Goal: Communication & Community: Answer question/provide support

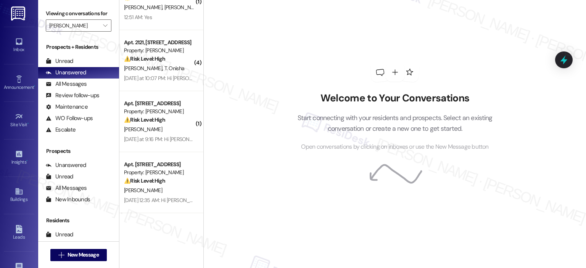
scroll to position [519, 0]
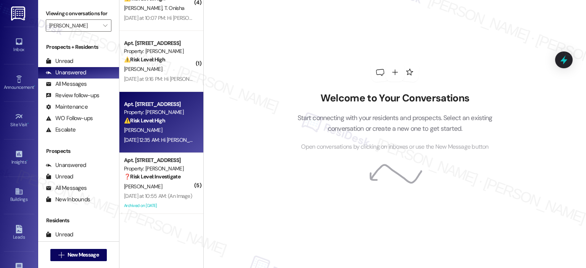
drag, startPoint x: 176, startPoint y: 149, endPoint x: 172, endPoint y: 140, distance: 10.4
click at [167, 128] on div "P. Nyaga" at bounding box center [159, 131] width 72 height 10
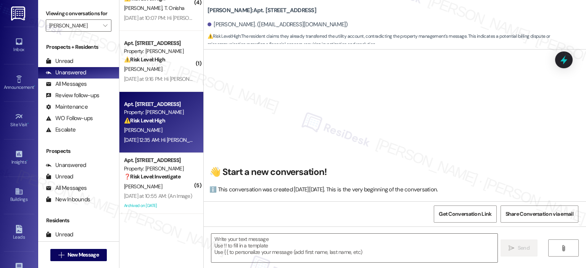
click at [178, 112] on div "Property: [PERSON_NAME]" at bounding box center [159, 112] width 71 height 8
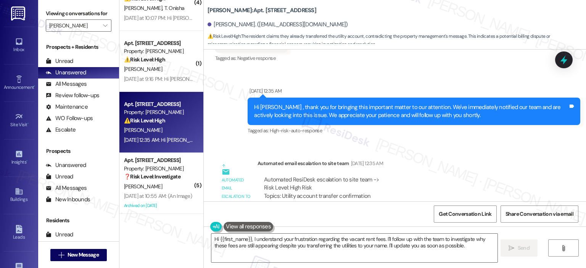
scroll to position [9122, 0]
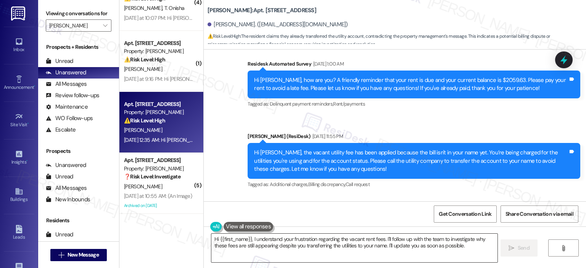
click at [262, 244] on textarea "Hi {{first_name}}, I understand your frustration regarding the vacant rent fees…" at bounding box center [355, 248] width 286 height 29
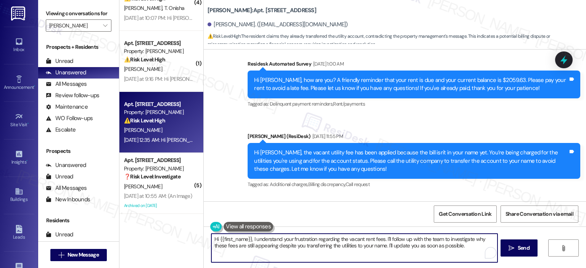
scroll to position [9313, 0]
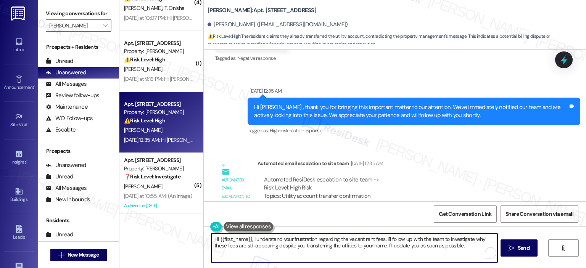
click at [380, 262] on textarea "Hi {{first_name}}, I understand your frustration regarding the vacant rent fees…" at bounding box center [355, 248] width 286 height 29
drag, startPoint x: 463, startPoint y: 247, endPoint x: 249, endPoint y: 240, distance: 213.6
click at [249, 240] on textarea "Hi {{first_name}}, I understand your frustration regarding the vacant rent fees…" at bounding box center [355, 248] width 286 height 29
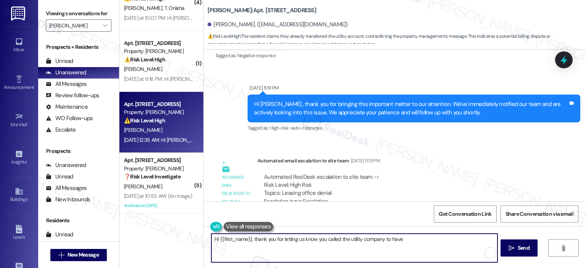
scroll to position [9122, 0]
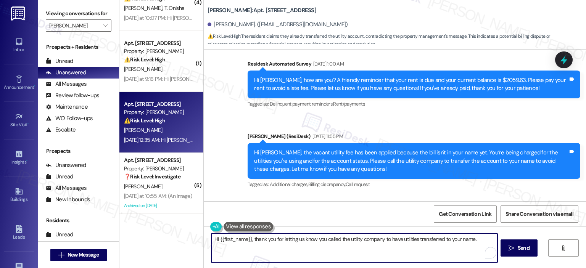
type textarea "Hi {{first_name}}, thank you for letting us know you called the utility company…"
drag, startPoint x: 484, startPoint y: 242, endPoint x: 197, endPoint y: 241, distance: 287.5
click at [197, 241] on div "Apt. 2824, 1113 Powers Ferry Place SE Property: Elme Marietta 🔧 Risk Level: Med…" at bounding box center [353, 134] width 467 height 268
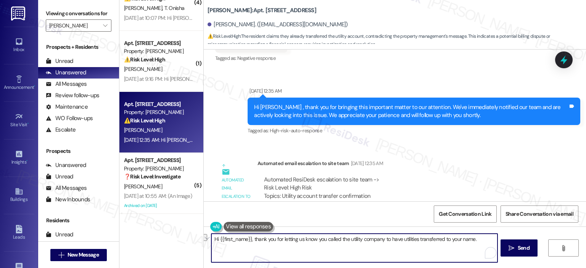
click at [351, 241] on textarea "Hi {{first_name}}, thank you for letting us know you called the utility company…" at bounding box center [355, 248] width 286 height 29
click at [422, 252] on textarea "Hi {{first_name}}, thank you for letting us know you called the utility company…" at bounding box center [355, 248] width 286 height 29
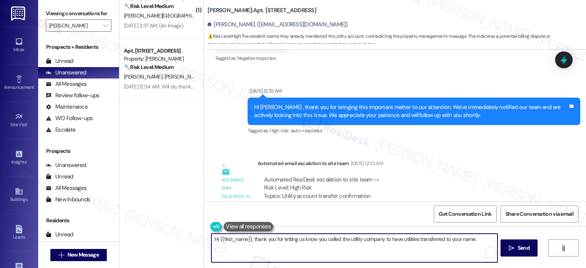
scroll to position [137, 0]
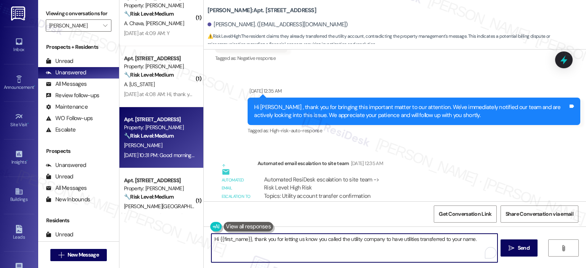
click at [142, 148] on div "[PERSON_NAME]" at bounding box center [159, 146] width 72 height 10
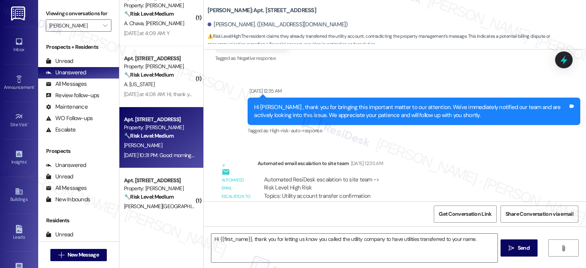
type textarea "Fetching suggested responses. Please feel free to read through the conversation…"
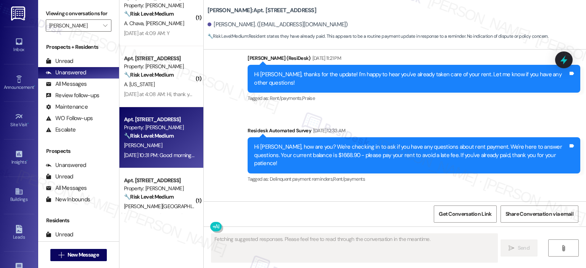
scroll to position [7607, 0]
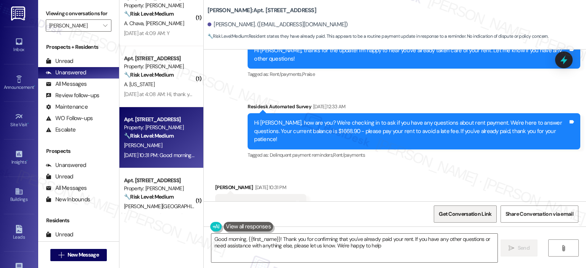
type textarea "Good morning, {{first_name}}! Thank you for confirming that you've already paid…"
click at [459, 215] on span "Get Conversation Link" at bounding box center [465, 214] width 53 height 8
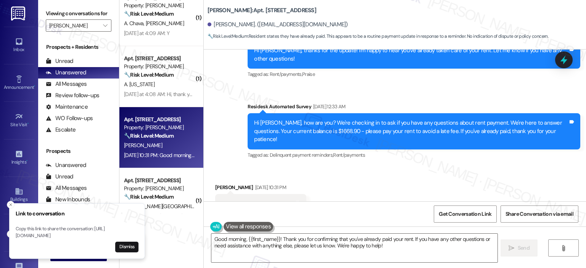
drag, startPoint x: 16, startPoint y: 227, endPoint x: 113, endPoint y: 237, distance: 97.9
click at [113, 237] on p "Copy this link to share the conversation: https://www.theresidesk.com/text/insi…" at bounding box center [77, 232] width 123 height 13
copy p "https://www.theresidesk.com/text/insights-conversations/1160897/share-conversat…"
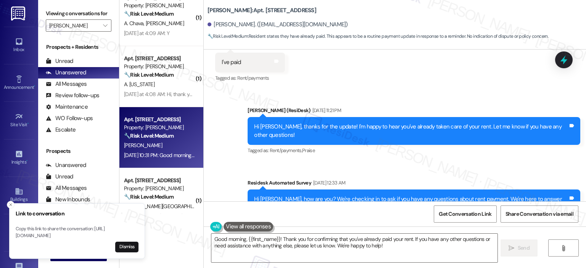
scroll to position [7722, 0]
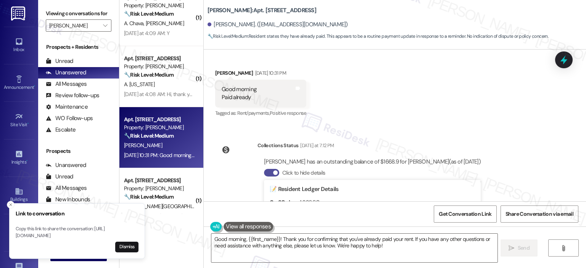
click at [264, 169] on button "Click to hide details" at bounding box center [271, 173] width 15 height 8
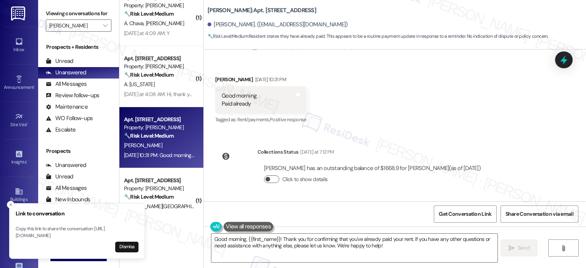
scroll to position [7607, 0]
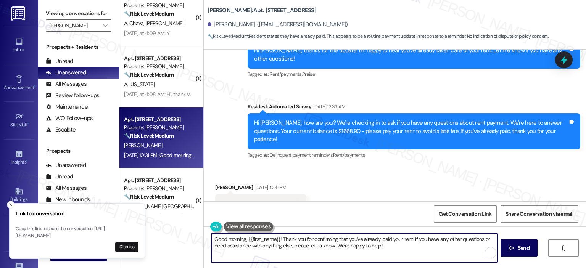
drag, startPoint x: 411, startPoint y: 245, endPoint x: 319, endPoint y: 235, distance: 92.5
click at [319, 235] on textarea "Good morning, {{first_name}}! Thank you for confirming that you've already paid…" at bounding box center [355, 248] width 286 height 29
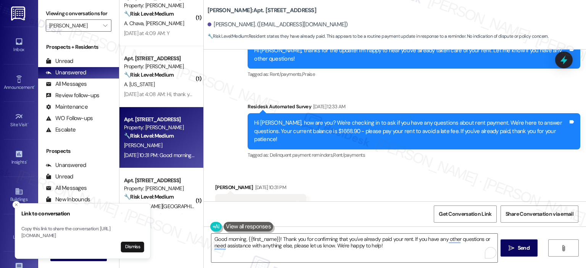
drag, startPoint x: 111, startPoint y: 236, endPoint x: 144, endPoint y: 229, distance: 33.0
click at [144, 229] on p "Copy this link to share the conversation: https://www.theresidesk.com/text/insi…" at bounding box center [82, 232] width 123 height 13
drag, startPoint x: 16, startPoint y: 228, endPoint x: 72, endPoint y: 232, distance: 56.3
click at [72, 232] on p "Copy this link to share the conversation: https://www.theresidesk.com/text/insi…" at bounding box center [83, 232] width 123 height 13
click at [20, 229] on p "Copy this link to share the conversation: https://www.theresidesk.com/text/insi…" at bounding box center [77, 232] width 123 height 13
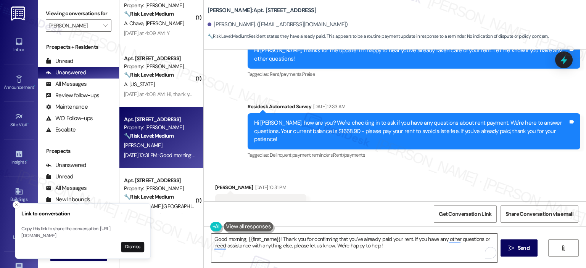
drag, startPoint x: 16, startPoint y: 229, endPoint x: 52, endPoint y: 229, distance: 36.3
click at [52, 229] on p "Copy this link to share the conversation: https://www.theresidesk.com/text/insi…" at bounding box center [82, 232] width 123 height 13
click at [20, 229] on p "Copy this link to share the conversation: https://www.theresidesk.com/text/insi…" at bounding box center [77, 232] width 123 height 13
click at [20, 229] on p "Copy this link to share the conversation: https://www.theresidesk.com/text/insi…" at bounding box center [79, 232] width 123 height 13
drag, startPoint x: 20, startPoint y: 229, endPoint x: 62, endPoint y: 230, distance: 42.0
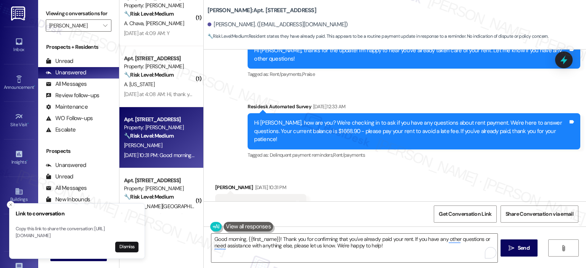
click at [62, 230] on p "Copy this link to share the conversation: https://www.theresidesk.com/text/insi…" at bounding box center [77, 232] width 123 height 13
click at [60, 230] on p "Copy this link to share the conversation: https://www.theresidesk.com/text/insi…" at bounding box center [77, 232] width 123 height 13
drag, startPoint x: 16, startPoint y: 229, endPoint x: 23, endPoint y: 229, distance: 7.3
click at [23, 229] on p "Copy this link to share the conversation: https://www.theresidesk.com/text/insi…" at bounding box center [77, 232] width 123 height 13
drag, startPoint x: 16, startPoint y: 229, endPoint x: 118, endPoint y: 237, distance: 101.8
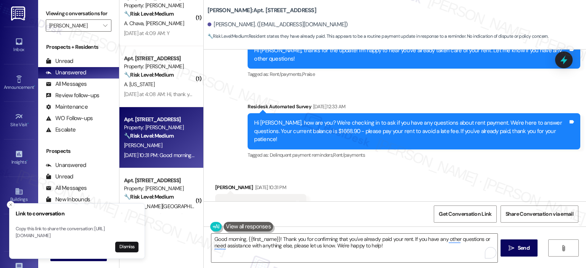
click at [118, 237] on p "Copy this link to share the conversation: https://www.theresidesk.com/text/insi…" at bounding box center [77, 232] width 123 height 13
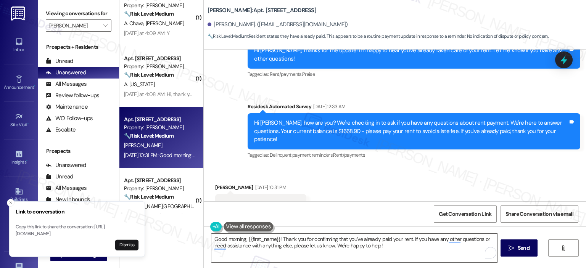
drag, startPoint x: 107, startPoint y: 221, endPoint x: 79, endPoint y: 230, distance: 28.9
click at [79, 230] on p "Copy this link to share the conversation: https://www.theresidesk.com/text/insi…" at bounding box center [77, 230] width 123 height 13
drag, startPoint x: 109, startPoint y: 235, endPoint x: 16, endPoint y: 230, distance: 92.9
click at [43, 232] on p "Copy this link to share the conversation: https://www.theresidesk.com/text/insi…" at bounding box center [77, 231] width 123 height 13
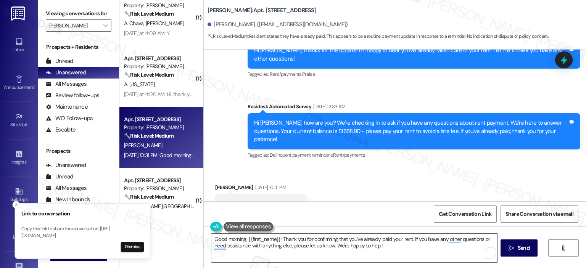
drag, startPoint x: 16, startPoint y: 230, endPoint x: 46, endPoint y: 230, distance: 30.2
click at [46, 230] on p "Copy this link to share the conversation: https://www.theresidesk.com/text/insi…" at bounding box center [82, 232] width 123 height 13
click at [16, 228] on p "Copy this link to share the conversation: https://www.theresidesk.com/text/insi…" at bounding box center [77, 232] width 123 height 13
drag, startPoint x: 16, startPoint y: 228, endPoint x: 22, endPoint y: 228, distance: 5.7
click at [22, 228] on p "Copy this link to share the conversation: https://www.theresidesk.com/text/insi…" at bounding box center [79, 232] width 123 height 13
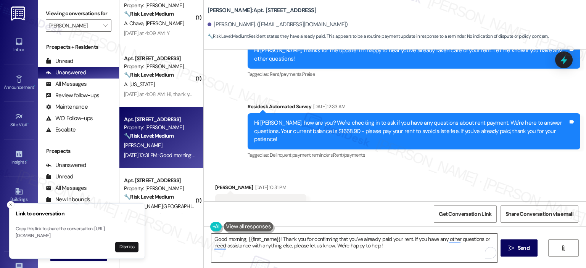
click at [19, 229] on p "Copy this link to share the conversation: https://www.theresidesk.com/text/insi…" at bounding box center [77, 232] width 123 height 13
drag, startPoint x: 16, startPoint y: 230, endPoint x: 112, endPoint y: 237, distance: 96.1
click at [112, 237] on p "Copy this link to share the conversation: https://www.theresidesk.com/text/insi…" at bounding box center [77, 232] width 123 height 13
copy p "https://www.theresidesk.com/text/insights-conversations/1160897/share-conversat…"
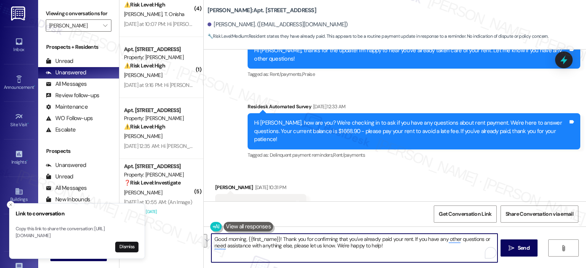
scroll to position [519, 0]
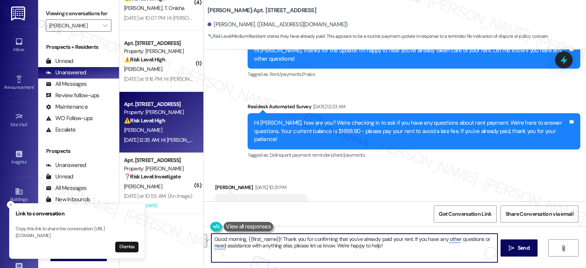
click at [163, 126] on div "P. Nyaga" at bounding box center [159, 131] width 72 height 10
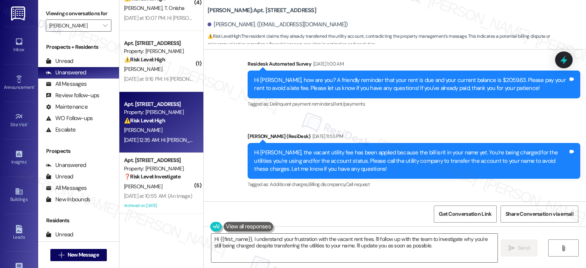
scroll to position [9313, 0]
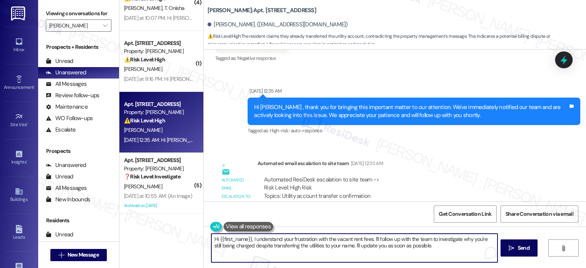
drag, startPoint x: 423, startPoint y: 247, endPoint x: 197, endPoint y: 237, distance: 226.2
click at [197, 237] on div "Apt. 2824, 1113 Powers Ferry Place SE Property: Elme Marietta 🔧 Risk Level: Med…" at bounding box center [353, 134] width 467 height 268
click at [435, 259] on textarea "Hi {{first_name}}, I understand your frustration with the vacant rent fees. I'l…" at bounding box center [355, 248] width 286 height 29
drag, startPoint x: 437, startPoint y: 256, endPoint x: 199, endPoint y: 234, distance: 239.2
click at [204, 234] on div "Elme Marietta: Apt. 2322, 1113 Powers Ferry Place SE Peter Nyaga. (pknyaga@gmai…" at bounding box center [395, 134] width 383 height 268
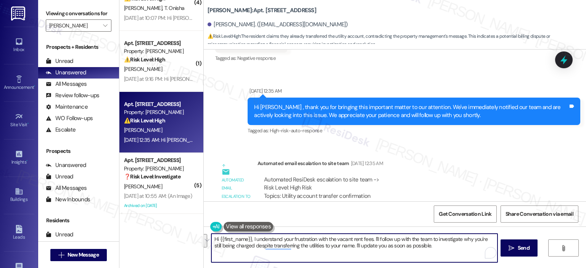
paste textarea "thank you for letting us know you called the utility company to have the servic…"
drag, startPoint x: 439, startPoint y: 247, endPoint x: 208, endPoint y: 247, distance: 231.4
click at [208, 247] on div "Hi {{first_name}}, thank you for letting us know you called the utility company…" at bounding box center [395, 255] width 383 height 57
type textarea "Hi {{first_name}}, thank you for letting us know you called the utility company…"
drag, startPoint x: 431, startPoint y: 247, endPoint x: 489, endPoint y: 239, distance: 59.3
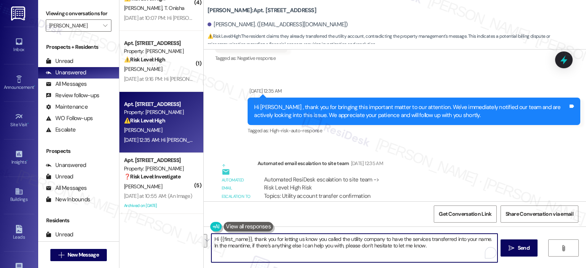
click at [489, 239] on textarea "Hi {{first_name}}, thank you for letting us know you called the utility company…" at bounding box center [355, 248] width 286 height 29
click at [435, 247] on textarea "Hi {{first_name}}, thank you for letting us know you called the utility company…" at bounding box center [355, 248] width 286 height 29
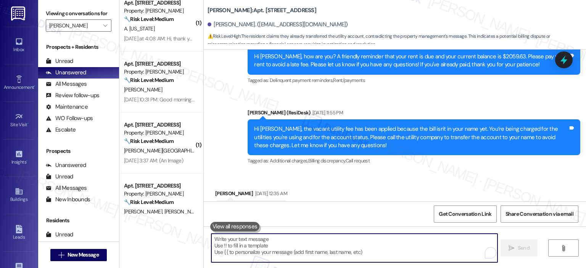
scroll to position [137, 0]
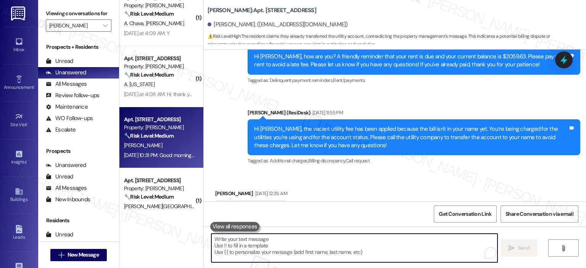
click at [155, 140] on div "🔧 Risk Level: Medium Resident states they have already paid. This appears to be…" at bounding box center [159, 136] width 71 height 8
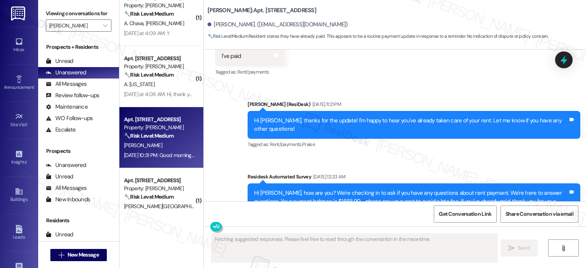
scroll to position [7607, 0]
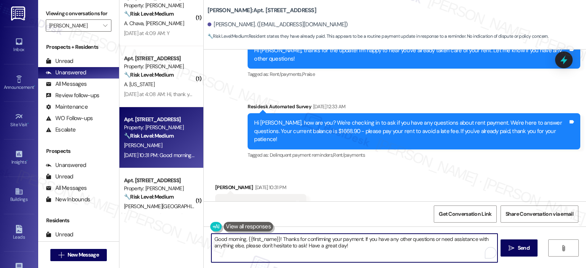
drag, startPoint x: 243, startPoint y: 240, endPoint x: 206, endPoint y: 239, distance: 37.0
click at [207, 239] on div "Good morning, {{first_name}}! Thanks for confirming your payment. If you have a…" at bounding box center [350, 248] width 287 height 29
drag, startPoint x: 213, startPoint y: 240, endPoint x: 202, endPoint y: 241, distance: 11.5
click at [204, 240] on div "Hi {{first_name}}! Thanks for confirming your payment. If you have any other qu…" at bounding box center [395, 255] width 383 height 57
drag, startPoint x: 352, startPoint y: 250, endPoint x: 302, endPoint y: 239, distance: 50.9
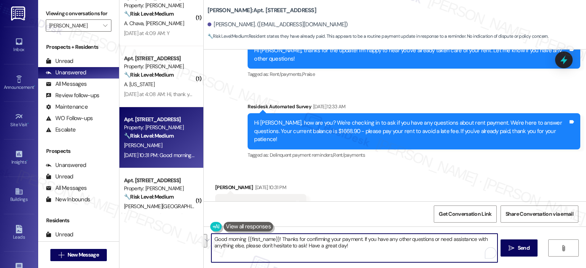
click at [302, 239] on textarea "Good morning {{first_name}}! Thanks for confirming your payment. If you have an…" at bounding box center [355, 248] width 286 height 29
click at [409, 238] on textarea "Good morning {{first_name}}! Thanks for letting us know you made your rent paym…" at bounding box center [355, 248] width 286 height 29
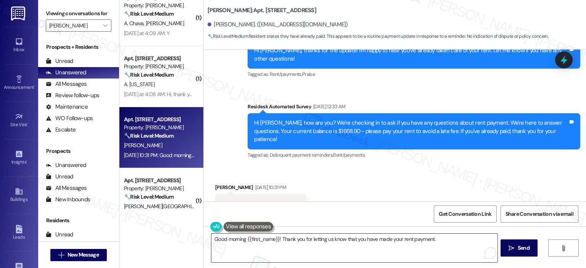
click at [434, 239] on textarea "Good morning {{first_name}}! Thank you for letting us know that you have made y…" at bounding box center [355, 248] width 286 height 29
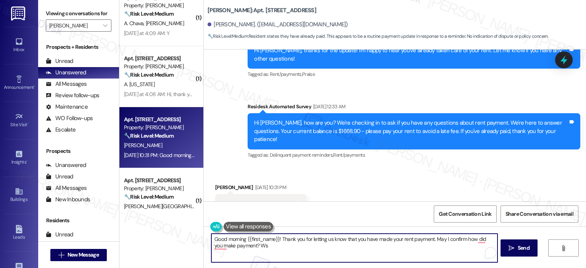
click at [221, 246] on textarea "Good morning {{first_name}}! Thank you for letting us know that you have made y…" at bounding box center [355, 248] width 286 height 29
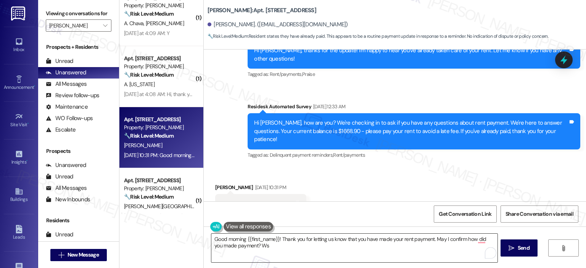
click at [237, 246] on textarea "Good morning {{first_name}}! Thank you for letting us know that you have made y…" at bounding box center [355, 248] width 286 height 29
click at [278, 242] on textarea "Good morning {{first_name}}! Thank you for letting us know that you have made y…" at bounding box center [355, 248] width 286 height 29
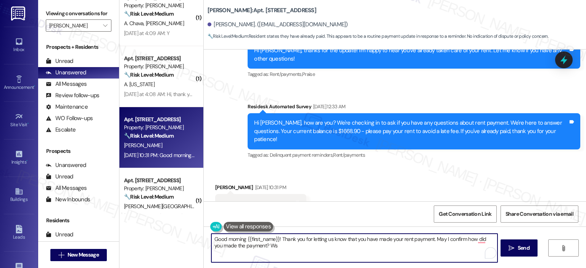
click at [273, 246] on textarea "Good morning {{first_name}}! Thank you for letting us know that you have made y…" at bounding box center [355, 248] width 286 height 29
click at [280, 247] on textarea "Good morning {{first_name}}! Thank you for letting us know that you have made y…" at bounding box center [355, 248] width 286 height 29
type textarea "Good morning {{first_name}}! Thank you for letting us know that you have made y…"
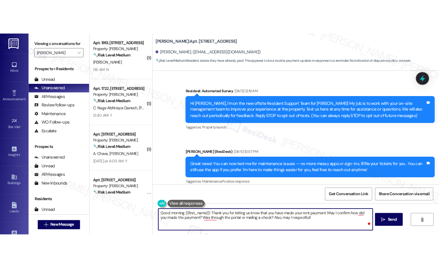
scroll to position [7607, 0]
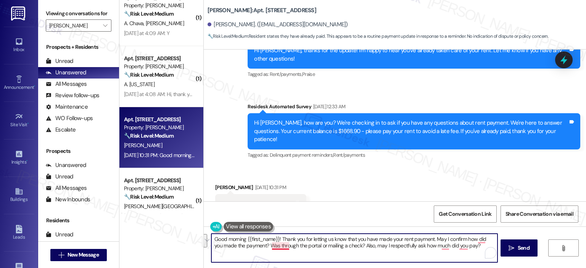
click at [282, 250] on textarea "Good morning {{first_name}}! Thank you for letting us know that you have made y…" at bounding box center [355, 248] width 286 height 29
paste textarea "s for letting us know you sent in your rent payment. Just to confirm, did you m…"
click at [305, 246] on textarea "Good morning {{first_name}}! Thanks for letting us know you sent in your rent p…" at bounding box center [355, 248] width 286 height 29
drag, startPoint x: 360, startPoint y: 240, endPoint x: 347, endPoint y: 239, distance: 13.4
click at [346, 239] on textarea "Good morning {{first_name}}! Thanks for letting us know you sent in your rent p…" at bounding box center [355, 248] width 286 height 29
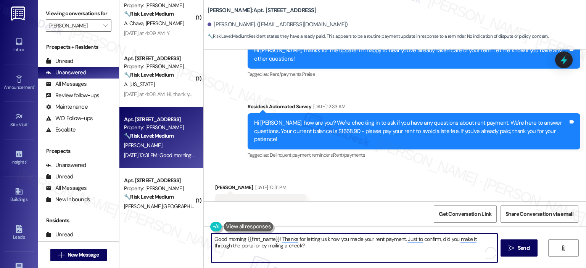
click at [287, 245] on textarea "Good morning {{first_name}}! Thanks for letting us know you made your rent paym…" at bounding box center [355, 248] width 286 height 29
paste textarea "And may I also respectfully ask"
type textarea "Good morning {{first_name}}! Thanks for letting us know you made your rent paym…"
click at [488, 252] on input "Open Grammarly. 1 Suggestions." at bounding box center [486, 253] width 10 height 10
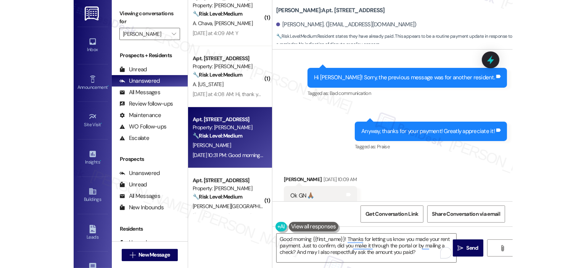
scroll to position [8442, 0]
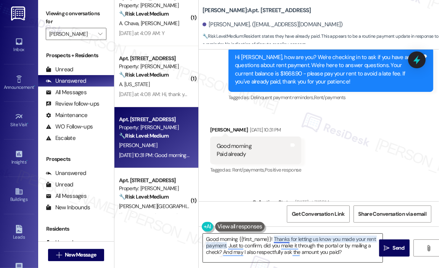
click at [353, 254] on textarea "Good morning {{first_name}}! Thanks for letting us know you made your rent paym…" at bounding box center [293, 248] width 180 height 29
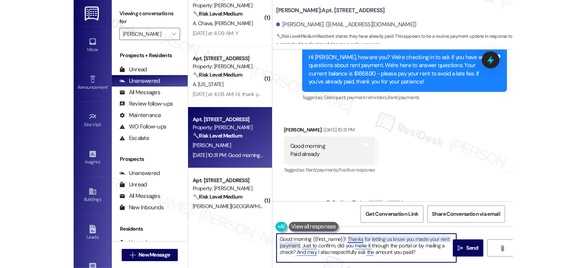
scroll to position [7607, 0]
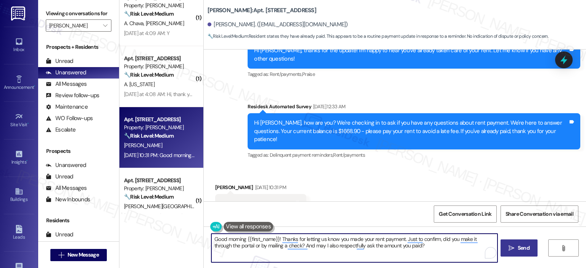
click at [520, 246] on span "Send" at bounding box center [524, 248] width 12 height 8
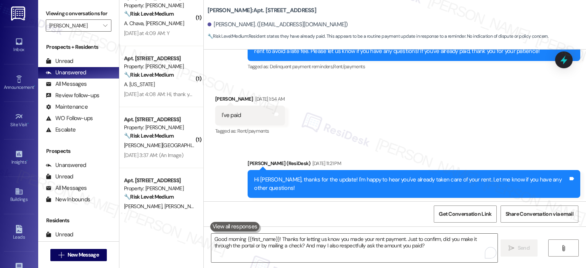
scroll to position [7669, 0]
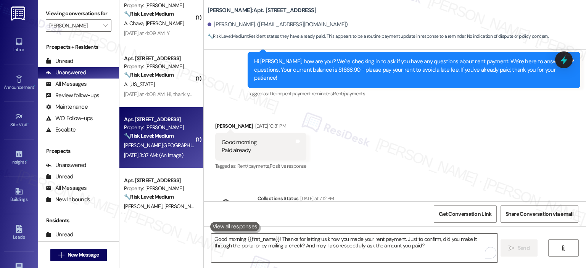
click at [165, 145] on div "Y. Suwan" at bounding box center [159, 146] width 72 height 10
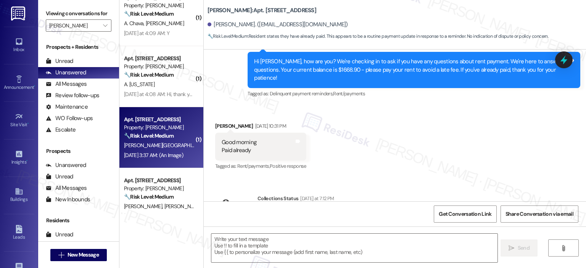
type textarea "Fetching suggested responses. Please feel free to read through the conversation…"
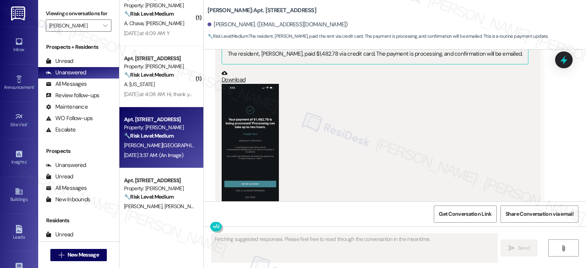
scroll to position [3273, 0]
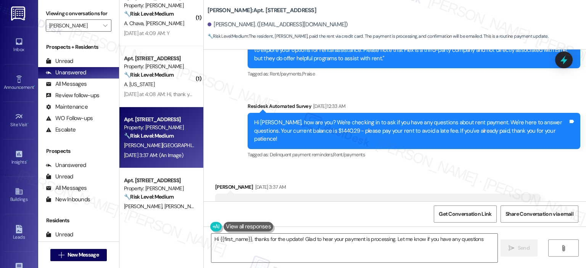
type textarea "Hi {{first_name}}, thanks for the update! Glad to hear your payment is processi…"
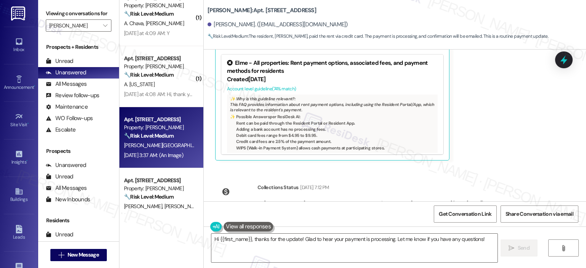
scroll to position [3464, 0]
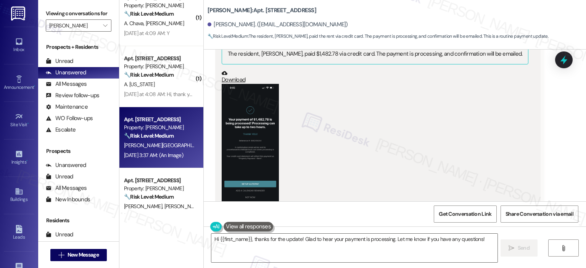
click at [267, 105] on button "Zoom image" at bounding box center [250, 146] width 57 height 124
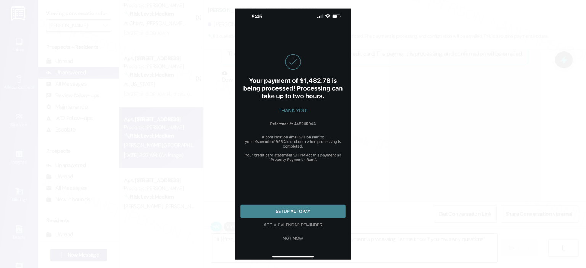
click at [384, 102] on button "Unzoom image" at bounding box center [293, 134] width 586 height 268
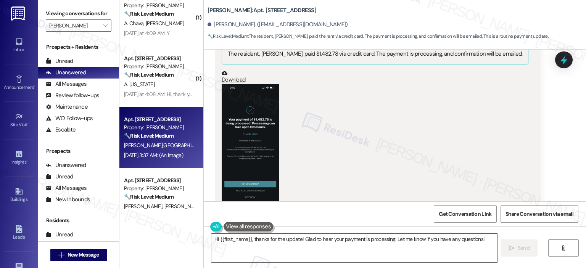
scroll to position [3655, 0]
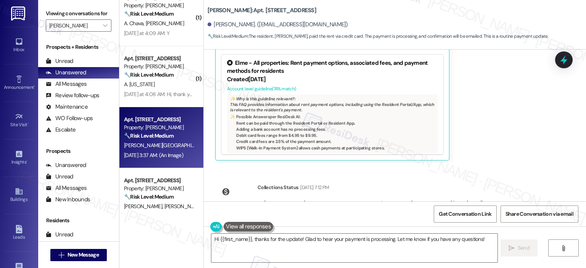
click at [270, 211] on button "Click to show details" at bounding box center [271, 215] width 15 height 8
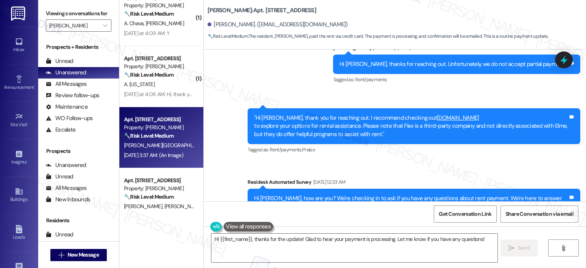
scroll to position [3388, 0]
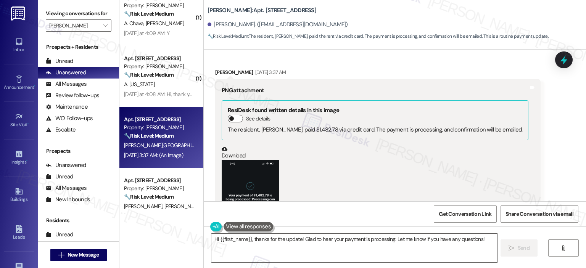
click at [229, 116] on span "button" at bounding box center [231, 118] width 5 height 5
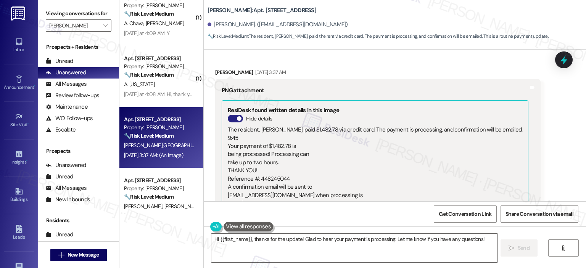
click at [232, 115] on button "Hide details" at bounding box center [235, 119] width 15 height 8
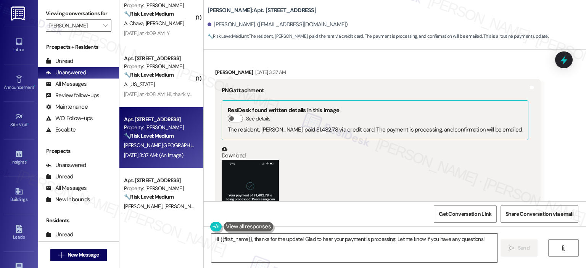
scroll to position [3770, 0]
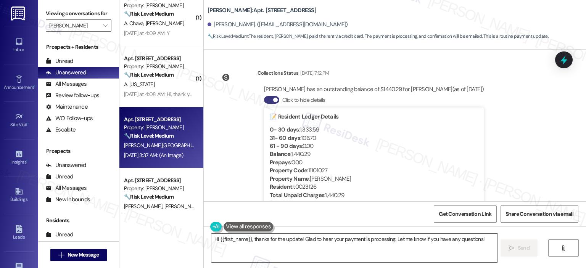
click at [266, 96] on button "Click to hide details" at bounding box center [271, 100] width 15 height 8
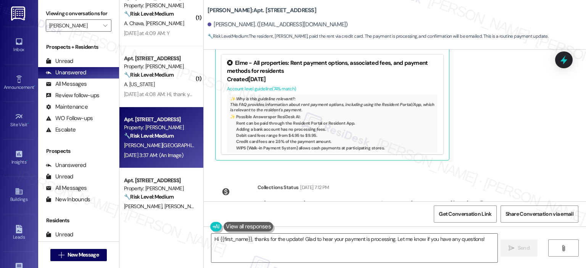
click at [244, 114] on div "✨ Possible Answer s per ResiDesk AI:" at bounding box center [332, 116] width 205 height 5
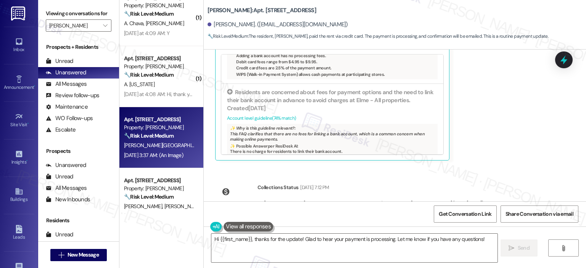
scroll to position [79, 0]
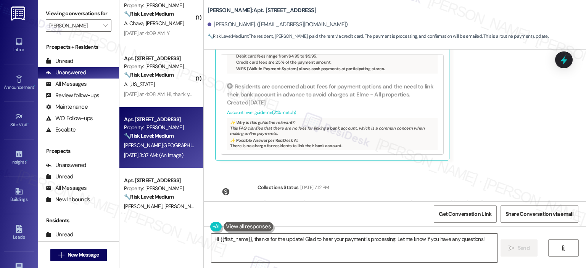
click at [483, 178] on div "Collections Status Sep 09, 2025 at 7:12 PM Yousef Suwan has an outstanding bala…" at bounding box center [353, 207] width 287 height 59
click at [456, 216] on span "Get Conversation Link" at bounding box center [465, 214] width 53 height 8
click at [474, 212] on span "Get Conversation Link" at bounding box center [465, 214] width 53 height 8
click at [473, 216] on span "Get Conversation Link" at bounding box center [465, 214] width 53 height 8
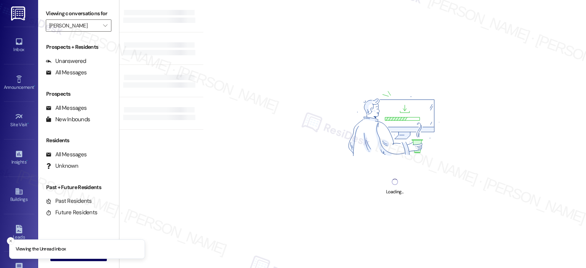
type input "[PERSON_NAME]"
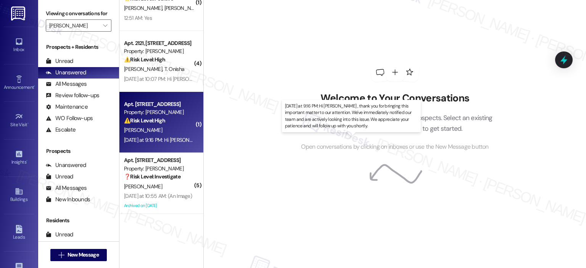
scroll to position [206, 0]
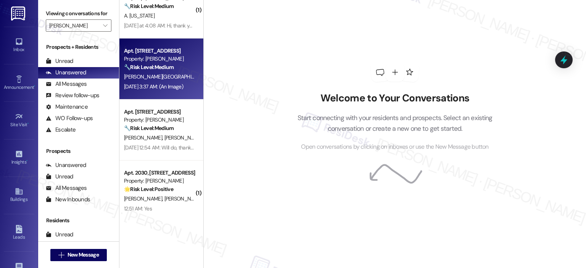
click at [145, 73] on div "[PERSON_NAME][GEOGRAPHIC_DATA]" at bounding box center [159, 77] width 72 height 10
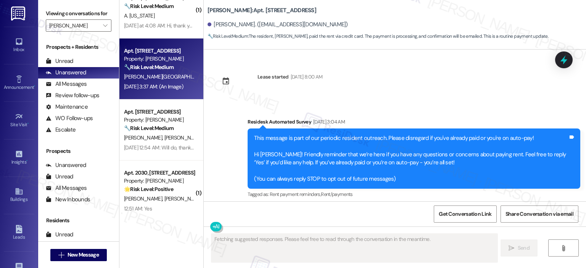
scroll to position [3655, 0]
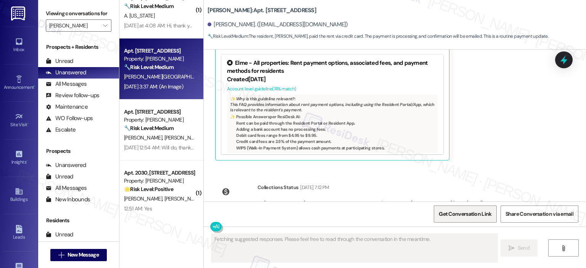
click at [464, 215] on span "Get Conversation Link" at bounding box center [465, 214] width 53 height 8
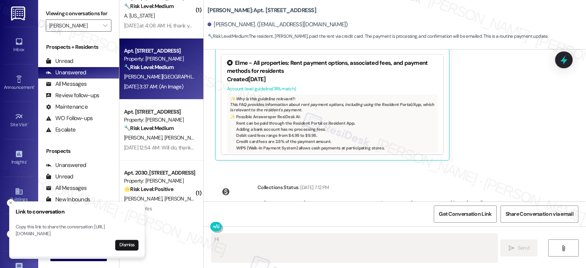
drag, startPoint x: 111, startPoint y: 235, endPoint x: 19, endPoint y: 232, distance: 91.7
click at [19, 232] on p "Copy this link to share the conversation: [URL][DOMAIN_NAME]" at bounding box center [77, 230] width 123 height 13
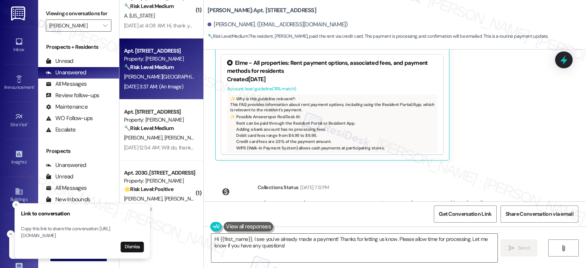
drag, startPoint x: 15, startPoint y: 229, endPoint x: 34, endPoint y: 235, distance: 19.2
click at [44, 232] on p "Copy this link to share the conversation: [URL][DOMAIN_NAME]" at bounding box center [82, 232] width 123 height 13
click at [23, 229] on p "Copy this link to share the conversation: [URL][DOMAIN_NAME]" at bounding box center [77, 232] width 123 height 13
click at [19, 229] on p "Copy this link to share the conversation: [URL][DOMAIN_NAME]" at bounding box center [77, 232] width 123 height 13
drag, startPoint x: 16, startPoint y: 230, endPoint x: 34, endPoint y: 230, distance: 17.9
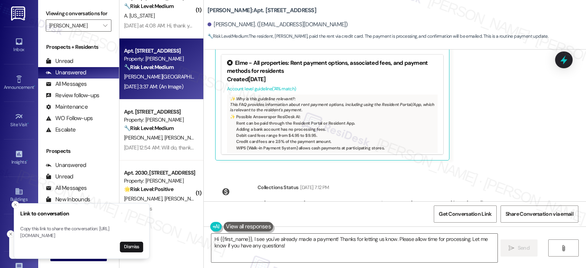
click at [34, 230] on p "Copy this link to share the conversation: [URL][DOMAIN_NAME]" at bounding box center [81, 232] width 123 height 13
drag, startPoint x: 108, startPoint y: 233, endPoint x: 57, endPoint y: 226, distance: 51.7
click at [57, 226] on p "Copy this link to share the conversation: [URL][DOMAIN_NAME]" at bounding box center [77, 232] width 123 height 13
click at [52, 226] on p "Copy this link to share the conversation: [URL][DOMAIN_NAME]" at bounding box center [77, 232] width 123 height 13
drag, startPoint x: 16, startPoint y: 229, endPoint x: 115, endPoint y: 239, distance: 99.4
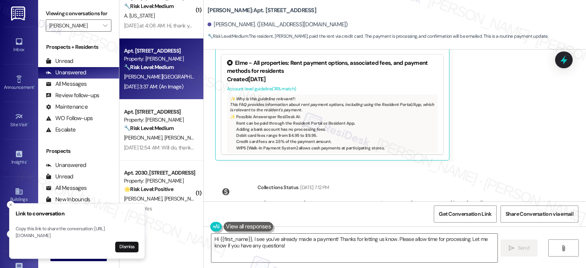
click at [115, 239] on p "Copy this link to share the conversation: [URL][DOMAIN_NAME]" at bounding box center [77, 232] width 123 height 13
copy p "https://www.theresidesk.com/text/insights-conversations/1316018/share-conversat…"
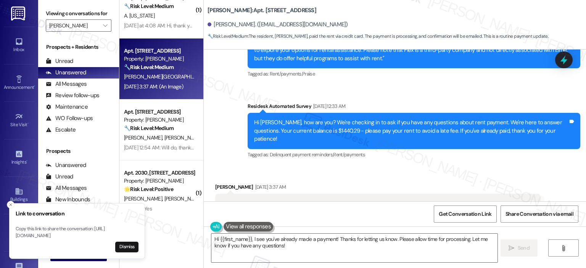
scroll to position [3464, 0]
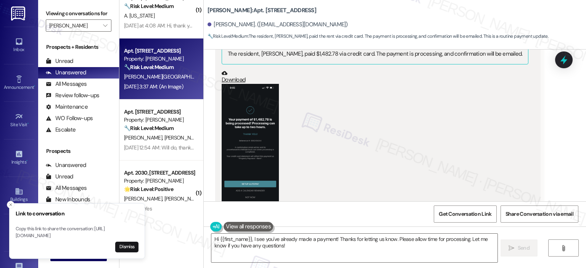
click at [248, 119] on button "Zoom image" at bounding box center [250, 146] width 57 height 124
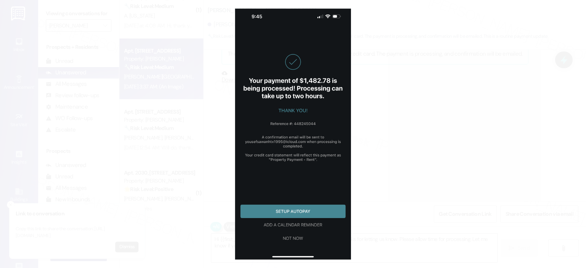
click at [420, 126] on button "Unzoom image" at bounding box center [293, 134] width 586 height 268
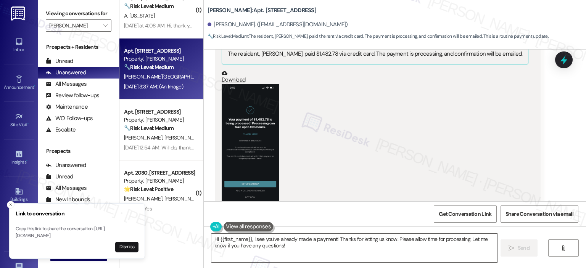
scroll to position [3655, 0]
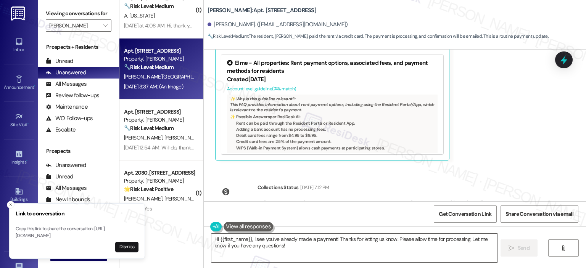
click at [269, 211] on button "Click to show details" at bounding box center [271, 215] width 15 height 8
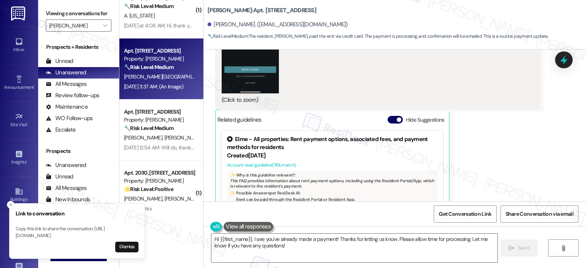
scroll to position [144, 0]
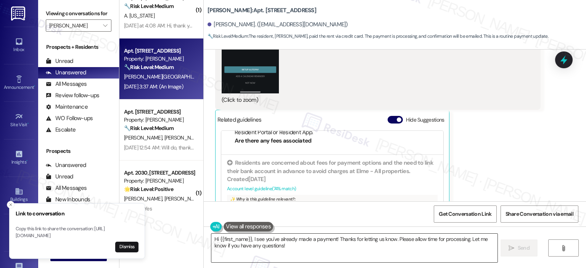
click at [270, 251] on textarea "Hi {{first_name}}, I see you've already made a payment! Thanks for letting us k…" at bounding box center [355, 248] width 286 height 29
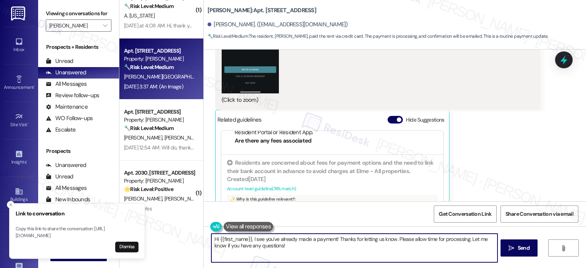
paste textarea "Thank you so much for your payment, {{first_name}}! I’m sorry if the rent remin…"
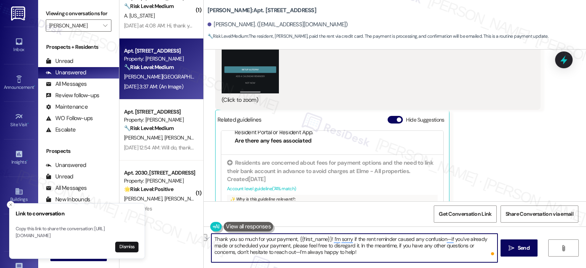
drag, startPoint x: 286, startPoint y: 246, endPoint x: 240, endPoint y: 246, distance: 45.8
click at [240, 246] on textarea "Thank you so much for your payment, {{first_name}}! I’m sorry if the rent remin…" at bounding box center [355, 248] width 286 height 29
click at [345, 248] on textarea "Thank you so much for your payment, {{first_name}}! I’m sorry if the rent remin…" at bounding box center [355, 248] width 286 height 29
type textarea "Thank you so much for your payment, {{first_name}}! I’m sorry if the rent remin…"
click at [514, 247] on icon "" at bounding box center [512, 249] width 6 height 6
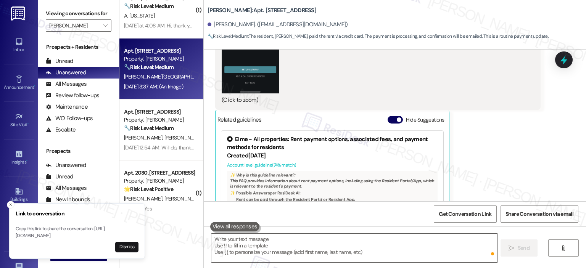
scroll to position [3584, 0]
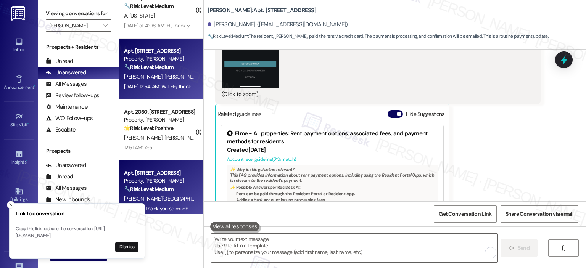
click at [162, 79] on div "E. Dorvil C. Dorvil" at bounding box center [159, 77] width 72 height 10
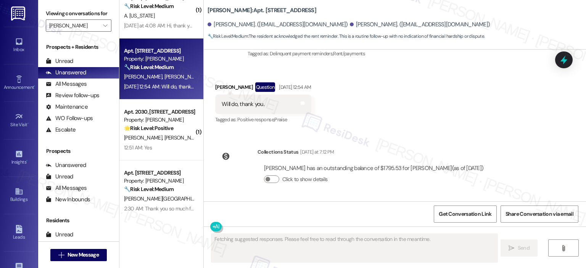
scroll to position [6650, 0]
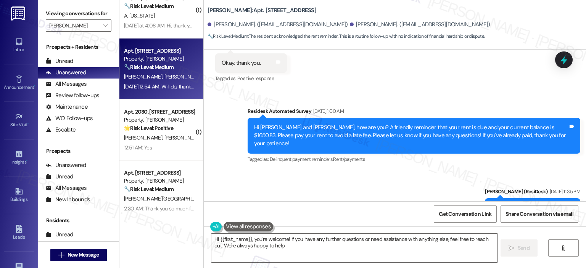
type textarea "Hi {{first_name}}, you're welcome! If you have any further questions or need as…"
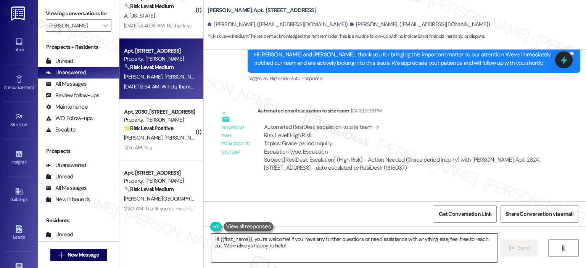
scroll to position [6078, 0]
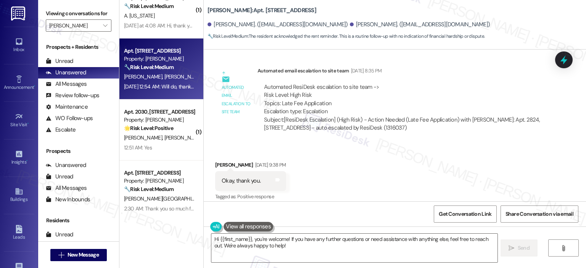
drag, startPoint x: 581, startPoint y: 132, endPoint x: 499, endPoint y: 136, distance: 82.6
click at [499, 136] on html "Inbox Go to Inbox Announcement • Send A Text Announcement Site Visit • Go to Si…" at bounding box center [293, 134] width 586 height 268
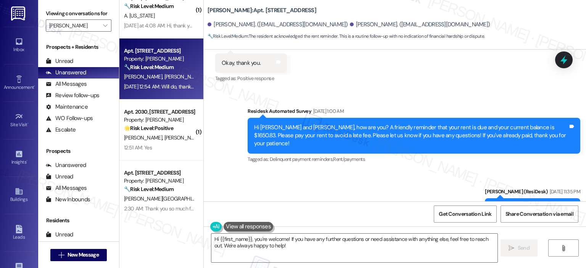
scroll to position [6841, 0]
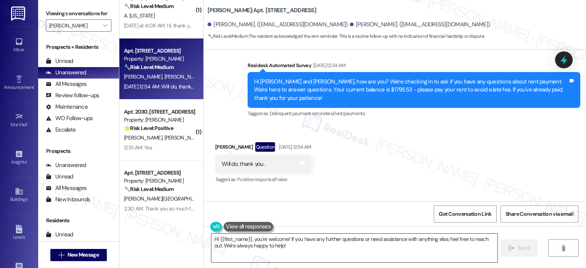
click at [413, 253] on textarea "Hi {{first_name}}, you're welcome! If you have any further questions or need as…" at bounding box center [355, 248] width 286 height 29
click at [458, 215] on span "Get Conversation Link" at bounding box center [465, 214] width 53 height 8
click at [467, 215] on span "Get Conversation Link" at bounding box center [465, 214] width 53 height 8
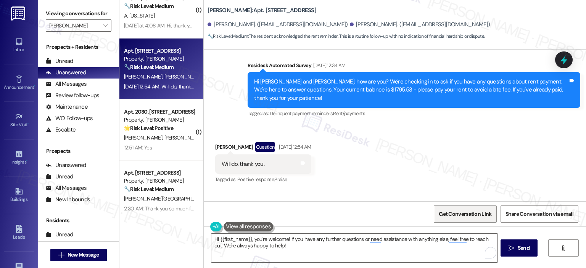
click at [467, 215] on span "Get Conversation Link" at bounding box center [465, 214] width 53 height 8
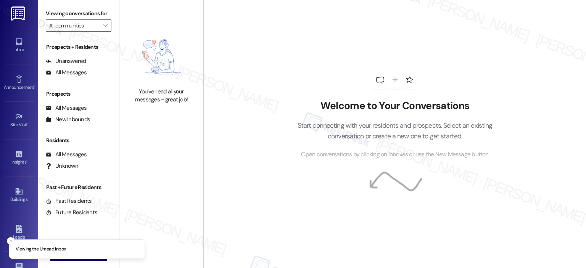
type input "[PERSON_NAME]"
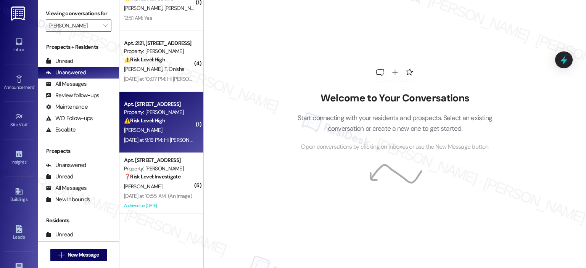
scroll to position [145, 0]
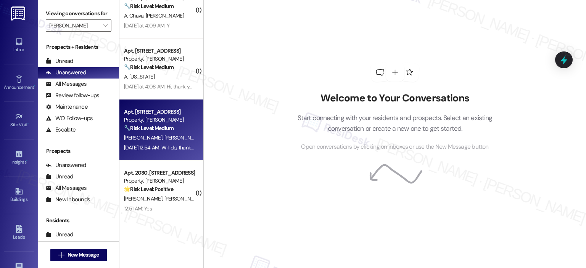
click at [161, 125] on strong "🔧 Risk Level: Medium" at bounding box center [149, 128] width 50 height 7
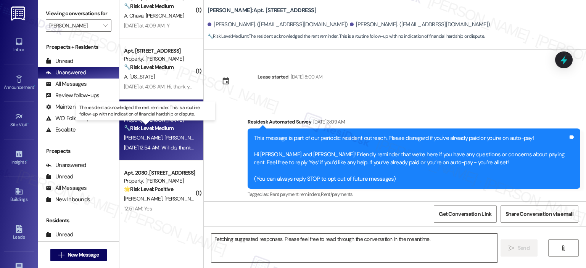
scroll to position [6841, 0]
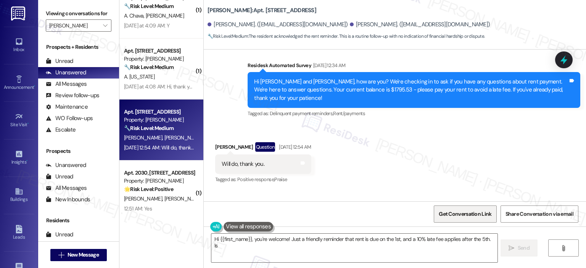
click at [467, 211] on span "Get Conversation Link" at bounding box center [465, 214] width 53 height 8
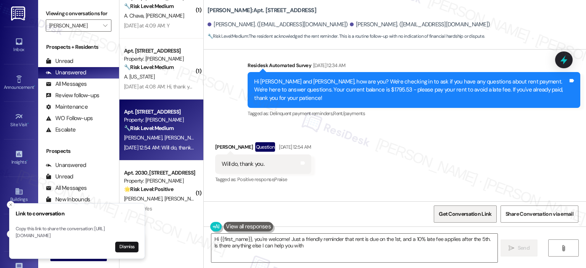
type textarea "Hi {{first_name}}, you're welcome! Just a friendly reminder that rent is due on…"
drag, startPoint x: 17, startPoint y: 228, endPoint x: 74, endPoint y: 233, distance: 57.6
click at [74, 233] on p "Copy this link to share the conversation: [URL][DOMAIN_NAME]" at bounding box center [83, 232] width 123 height 13
drag, startPoint x: 17, startPoint y: 228, endPoint x: 118, endPoint y: 237, distance: 101.1
click at [118, 237] on p "Copy this link to share the conversation: https://www.theresidesk.com/text/insi…" at bounding box center [77, 232] width 123 height 13
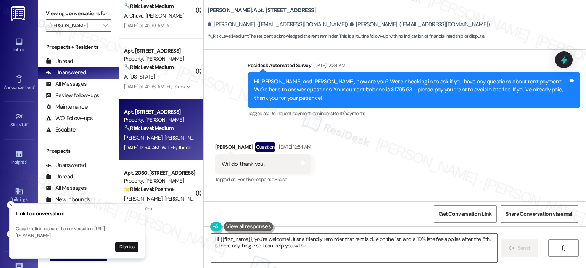
copy p "https://www.theresidesk.com/text/insights-conversations/1316037/share-conversat…"
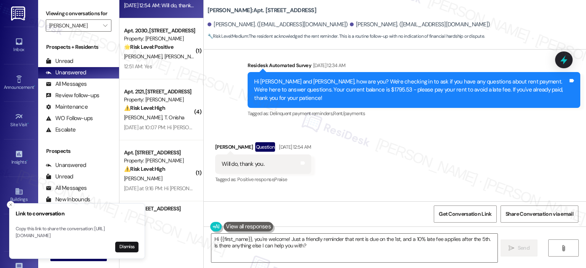
scroll to position [336, 0]
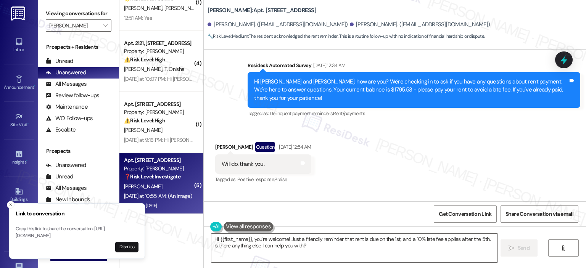
click at [147, 168] on div "Property: [PERSON_NAME]" at bounding box center [159, 169] width 71 height 8
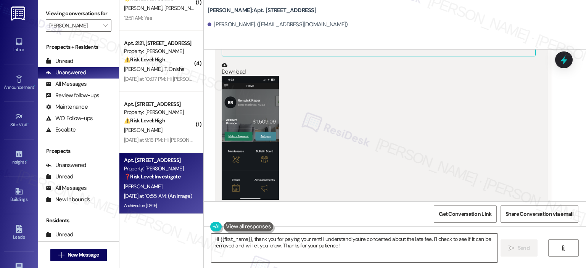
scroll to position [7986, 0]
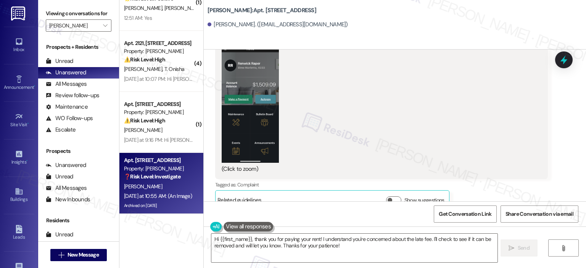
click at [261, 75] on button "Zoom image" at bounding box center [250, 101] width 57 height 124
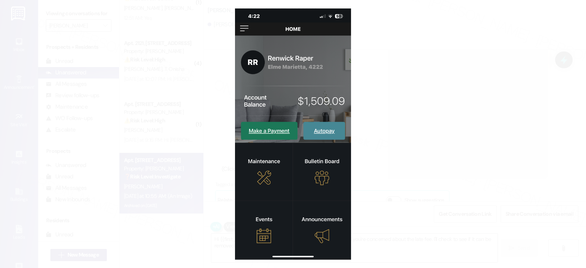
click at [441, 108] on button "Unzoom image" at bounding box center [293, 134] width 586 height 268
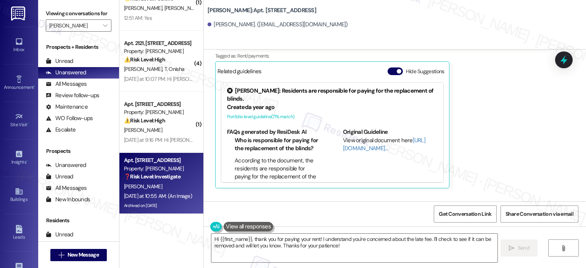
scroll to position [8898, 0]
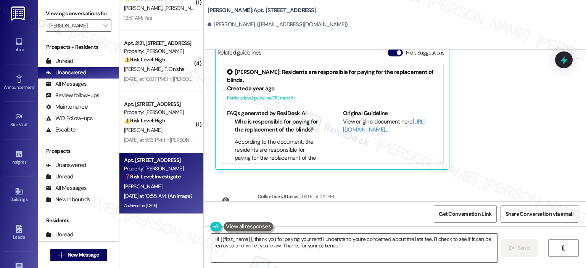
click at [274, 220] on button "Click to show details" at bounding box center [271, 224] width 15 height 8
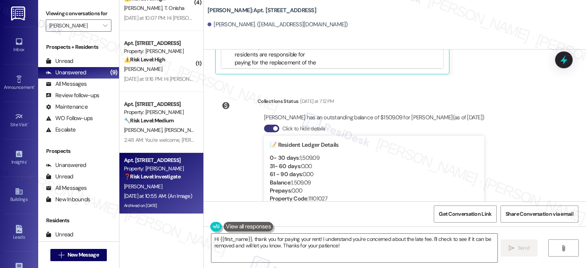
scroll to position [9013, 0]
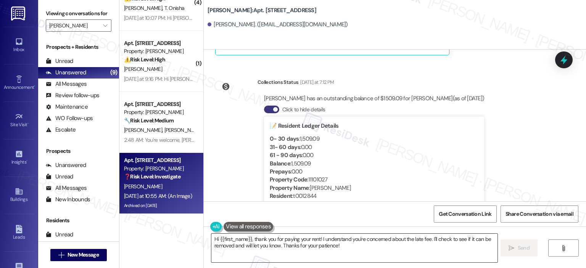
click at [300, 244] on textarea "Hi {{first_name}}, thank you for paying your rent! I understand you're concerne…" at bounding box center [355, 248] width 286 height 29
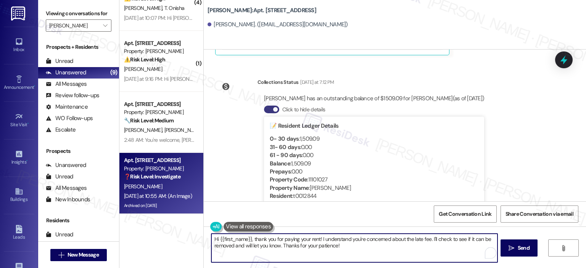
click at [338, 248] on textarea "Hi {{first_name}}, thank you for paying your rent! I understand you're concerne…" at bounding box center [355, 248] width 286 height 29
drag, startPoint x: 293, startPoint y: 241, endPoint x: 170, endPoint y: 229, distance: 123.8
click at [170, 229] on div "( 1 ) Apt. 2326, 1113 Powers Ferry Place SE Property: Elme Marietta 🔧 Risk Leve…" at bounding box center [353, 134] width 467 height 268
paste textarea "Thank you so much for your rent payment, {{first_name}}—we truly appreciate it.…"
type textarea "Thank you so much for your rent payment, {{first_name}}—we truly appreciate it.…"
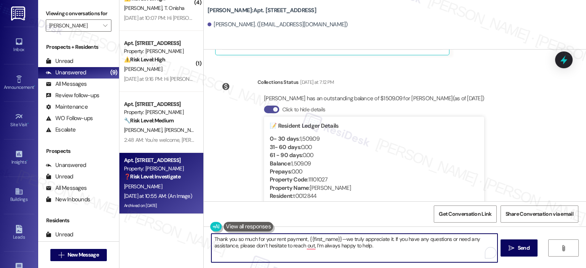
click at [266, 106] on button "Click to hide details" at bounding box center [271, 110] width 15 height 8
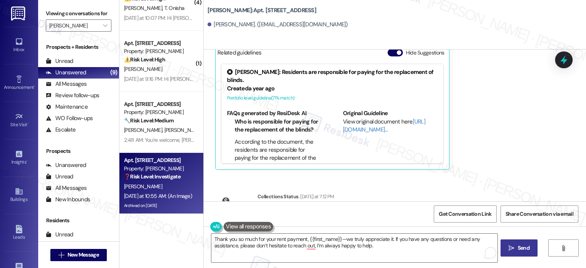
click at [515, 246] on span " Send" at bounding box center [519, 248] width 24 height 8
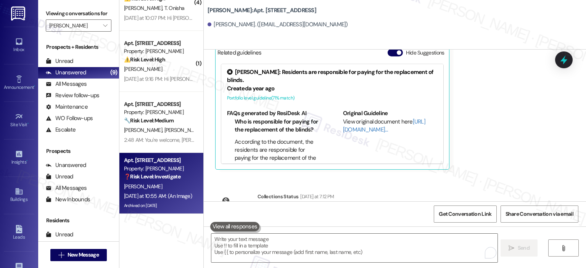
scroll to position [8828, 0]
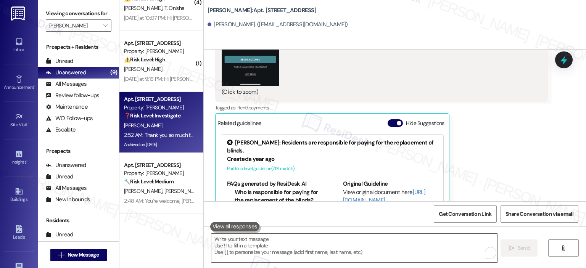
click at [139, 74] on div "Yesterday at 9:16 PM: Hi Adarna , thank you for bringing this important matter …" at bounding box center [159, 79] width 72 height 10
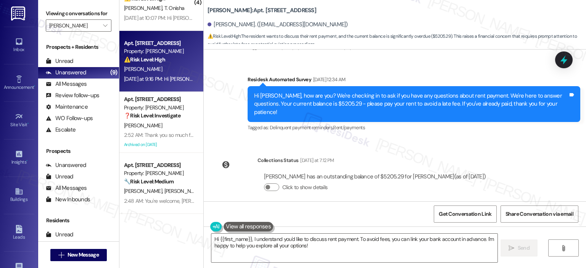
scroll to position [1121, 0]
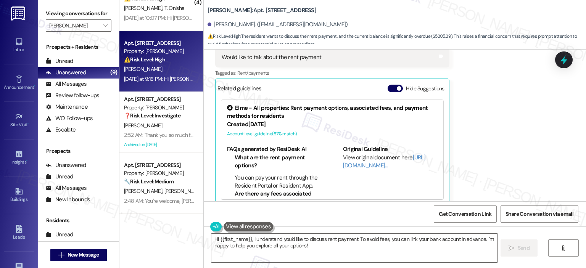
click at [583, 181] on div "Received via SMS Adarna Anderson Question Yesterday at 9:16 PM Would like to ta…" at bounding box center [395, 114] width 383 height 193
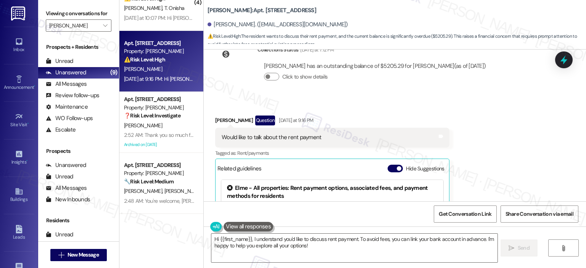
scroll to position [1023, 0]
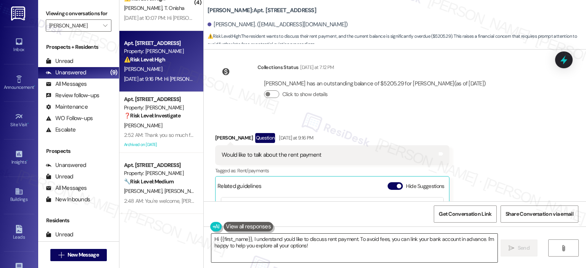
click at [283, 249] on textarea "Hi {{first_name}}, I understand you'd like to discuss rent payment. To avoid fe…" at bounding box center [355, 248] width 286 height 29
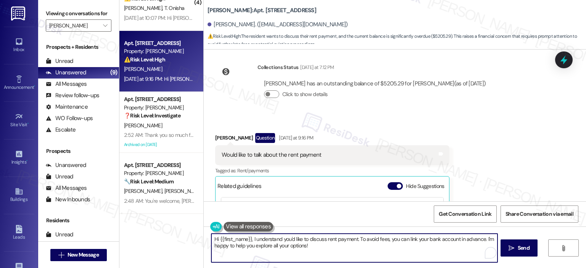
paste textarea "ey {{first_name}}, it’s great to hear from you! What can we help you with regar…"
click at [564, 60] on icon at bounding box center [564, 60] width 9 height 12
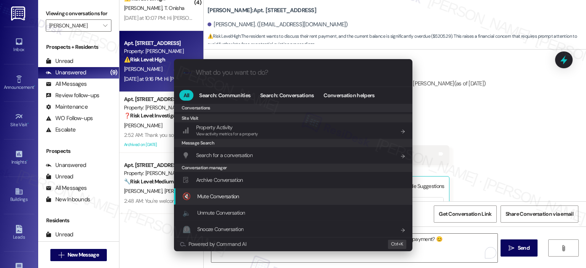
scroll to position [166, 0]
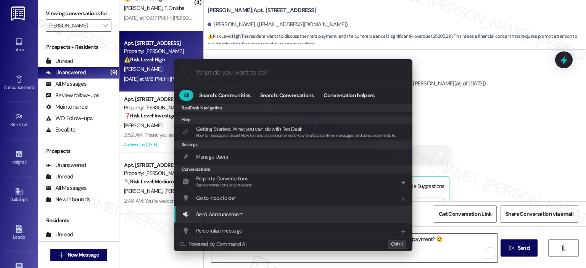
click at [438, 242] on div ".cls-1{fill:#0a055f;}.cls-2{fill:#0cc4c4;} resideskLogoBlueOrange All Search: C…" at bounding box center [293, 134] width 586 height 268
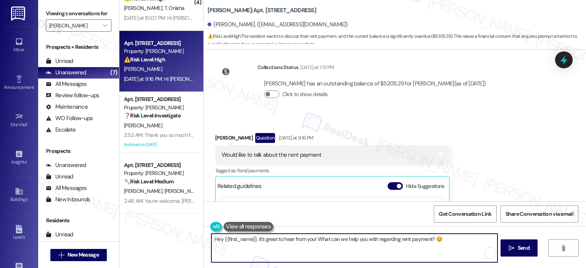
click at [364, 248] on textarea "Hey {{first_name}}, it’s great to hear from you! What can we help you with rega…" at bounding box center [355, 248] width 286 height 29
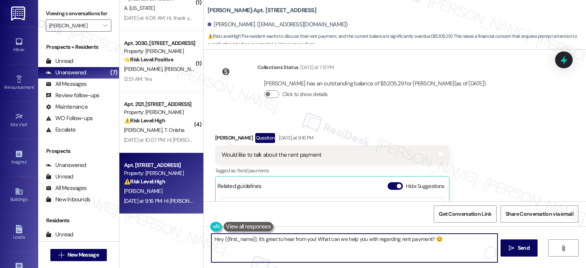
scroll to position [213, 0]
click at [263, 253] on textarea "Hey {{first_name}}, it’s great to hear from you! What can we help you with rega…" at bounding box center [355, 248] width 286 height 29
paste textarea "! It's great you reached out! We're always happy to help with any rent-related …"
type textarea "Hey {{first_name}}! It's great you reached out! We're always happy to help with…"
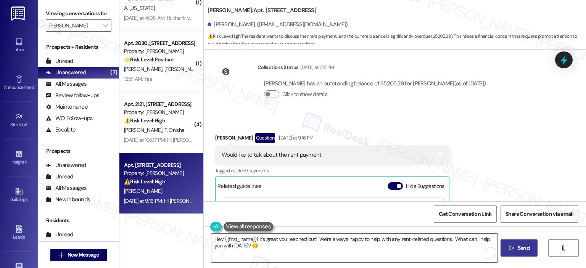
click at [505, 245] on button " Send" at bounding box center [519, 248] width 37 height 17
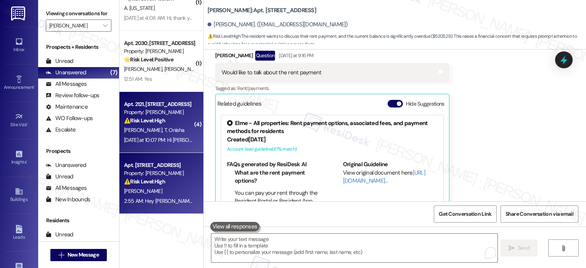
click at [164, 136] on div "Yesterday at 10:07 PM: Hi Tasnim Akter and Md Istiak , thank you for bringing t…" at bounding box center [159, 141] width 72 height 10
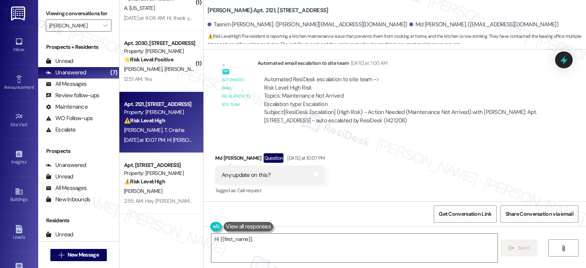
scroll to position [1028, 0]
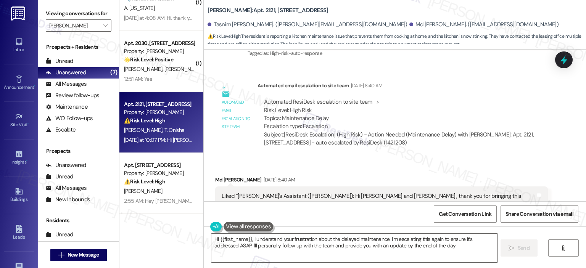
type textarea "Hi {{first_name}}, I understand your frustration about the delayed maintenance.…"
drag, startPoint x: 581, startPoint y: 143, endPoint x: 560, endPoint y: -18, distance: 162.6
click at [560, 0] on html "Inbox Go to Inbox Announcement • Send A Text Announcement Site Visit • Go to Si…" at bounding box center [293, 134] width 586 height 268
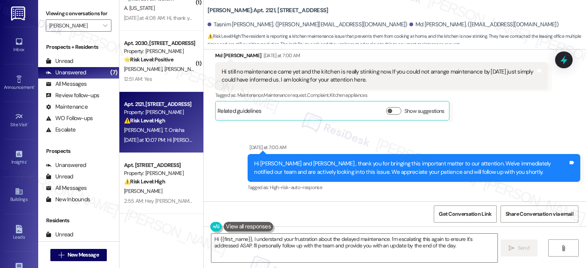
scroll to position [1242, 0]
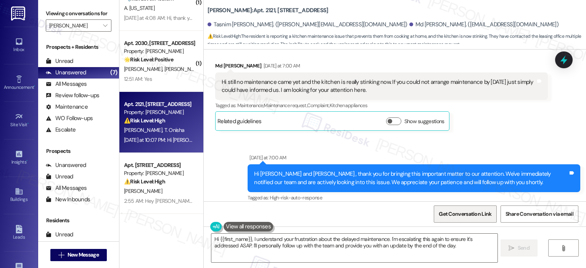
click at [450, 215] on span "Get Conversation Link" at bounding box center [465, 214] width 53 height 8
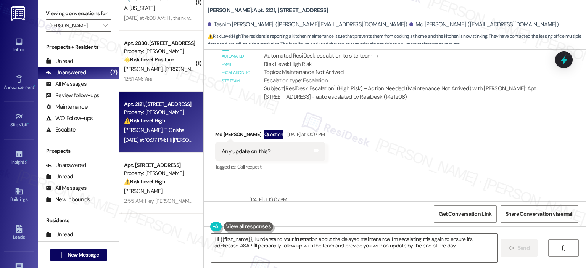
click at [391, 218] on div "Get Conversation Link Share Conversation via email" at bounding box center [395, 214] width 383 height 25
click at [453, 212] on span "Get Conversation Link" at bounding box center [465, 214] width 53 height 8
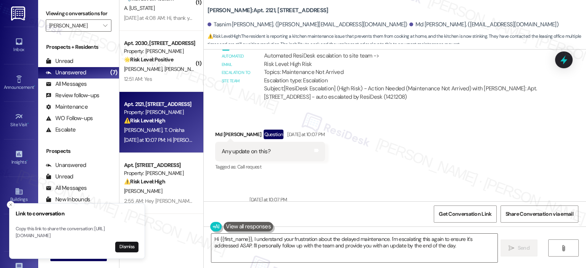
drag, startPoint x: 16, startPoint y: 229, endPoint x: 116, endPoint y: 238, distance: 100.8
click at [117, 238] on p "Copy this link to share the conversation: https://www.theresidesk.com/text/insi…" at bounding box center [77, 232] width 123 height 13
copy p "https://www.theresidesk.com/text/insights-conversations/1421208/share-conversat…"
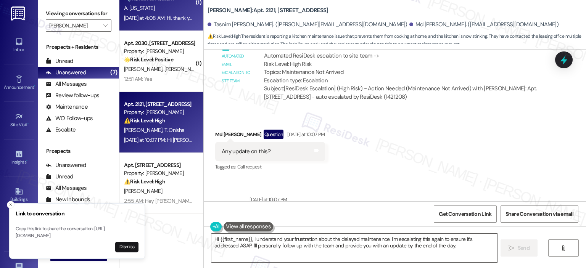
click at [140, 17] on div "Yesterday at 4:08 AM: Hi, thank you! It's already paid. Yesterday at 4:08 AM: H…" at bounding box center [178, 18] width 109 height 7
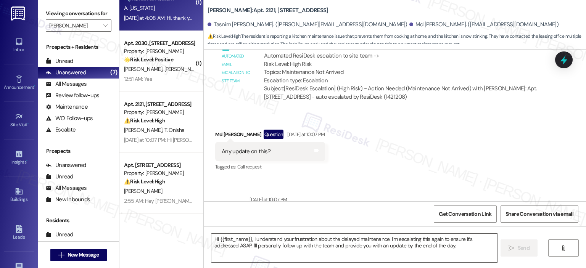
type textarea "Fetching suggested responses. Please feel free to read through the conversation…"
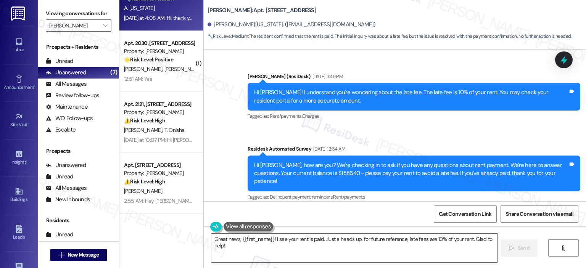
scroll to position [5454, 0]
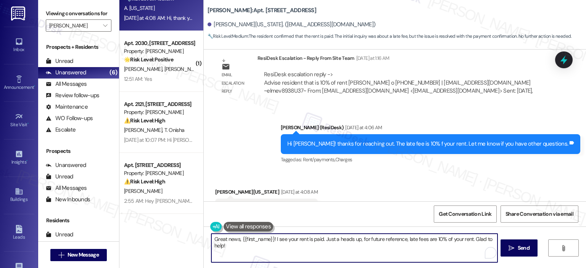
drag, startPoint x: 239, startPoint y: 249, endPoint x: 196, endPoint y: 232, distance: 45.7
click at [196, 232] on div "( 1 ) Apt. 1722, 1113 Powers Ferry Place SE Property: Elme Marietta 🔧 Risk Leve…" at bounding box center [353, 134] width 467 height 268
paste textarea "Thank you so much for your rent payment, {{first_name}}. We really appreciate i…"
type textarea "Thank you so much for your rent payment, {{first_name}}. We really appreciate i…"
click at [520, 246] on span "Send" at bounding box center [524, 248] width 12 height 8
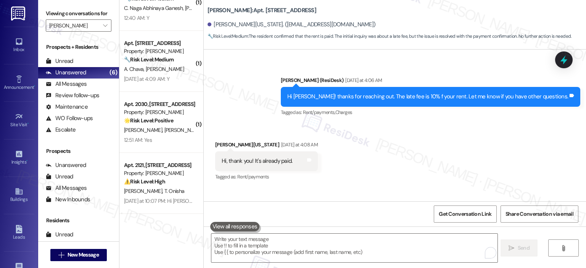
scroll to position [5516, 0]
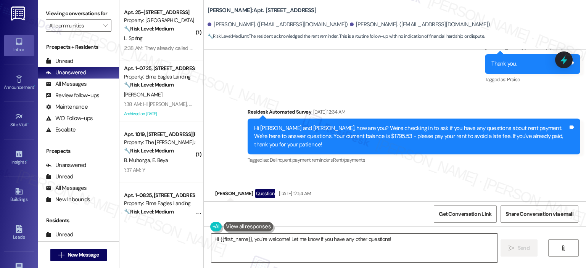
scroll to position [6841, 0]
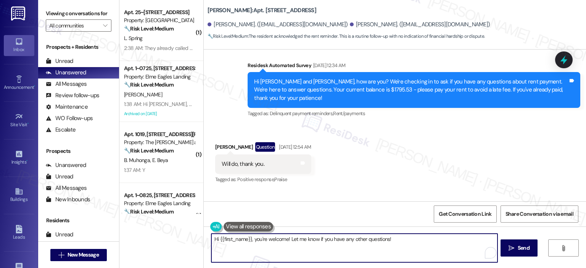
drag, startPoint x: 247, startPoint y: 241, endPoint x: 219, endPoint y: 241, distance: 27.9
click at [219, 241] on textarea "Hi {{first_name}}, you're welcome! Let me know if you have any other questions!" at bounding box center [355, 248] width 286 height 29
click at [291, 238] on textarea "Hi {{first_name}}, you're welcome! Let me know if you have any other questions!" at bounding box center [355, 248] width 286 height 29
drag, startPoint x: 286, startPoint y: 240, endPoint x: 215, endPoint y: 237, distance: 71.8
click at [215, 237] on textarea "Hi {{first_name}}, you're welcome! Let me know if you have any other questions!" at bounding box center [355, 248] width 286 height 29
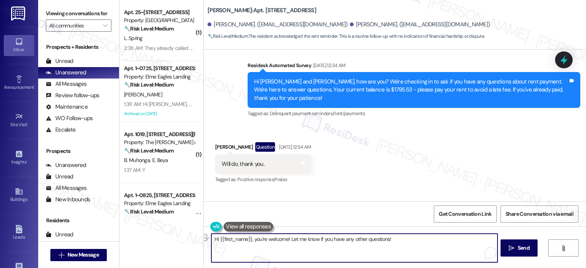
click at [249, 247] on textarea "Hi {{first_name}}, you're welcome! Let me know if you have any other questions!" at bounding box center [355, 248] width 286 height 29
drag, startPoint x: 286, startPoint y: 239, endPoint x: 209, endPoint y: 239, distance: 76.7
click at [209, 239] on div "Hi {{first_name}}, you're welcome! Let me know if you have any other questions!…" at bounding box center [395, 255] width 383 height 57
click at [366, 239] on textarea "You're welcome, [PERSON_NAME]! Let me know if you have any other questions!" at bounding box center [355, 248] width 286 height 29
drag, startPoint x: 370, startPoint y: 241, endPoint x: 328, endPoint y: 237, distance: 41.4
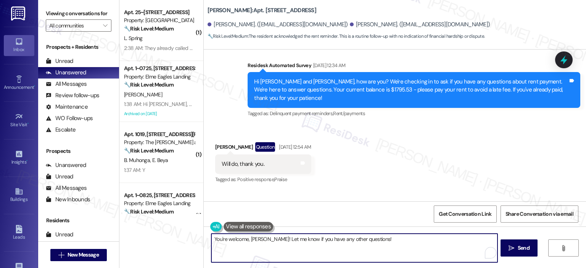
click at [328, 237] on textarea "You're welcome, [PERSON_NAME]! Let me know if you have any other questions!" at bounding box center [355, 248] width 286 height 29
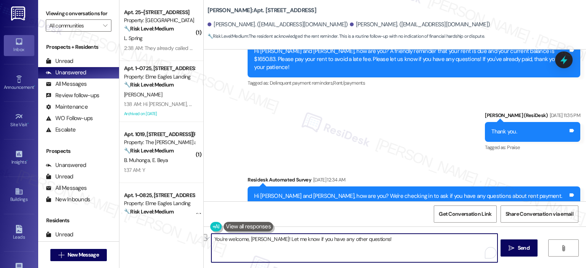
scroll to position [6698, 0]
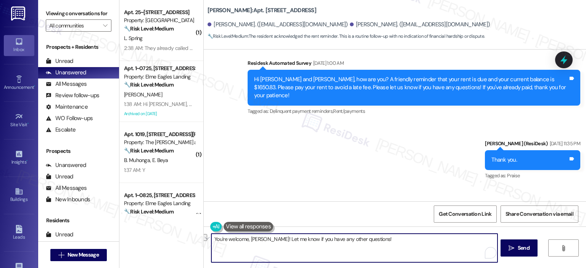
click at [377, 244] on textarea "You're welcome, [PERSON_NAME]! Let me know if you have any other questions!" at bounding box center [355, 248] width 286 height 29
drag, startPoint x: 371, startPoint y: 240, endPoint x: 281, endPoint y: 241, distance: 89.7
click at [281, 241] on textarea "You're welcome, [PERSON_NAME]! Let me know if you have any other questions!" at bounding box center [355, 248] width 286 height 29
click at [389, 238] on textarea "You're welcome, [PERSON_NAME]! Let me know if you have any other questions!" at bounding box center [355, 248] width 286 height 29
drag, startPoint x: 370, startPoint y: 240, endPoint x: 261, endPoint y: 235, distance: 109.3
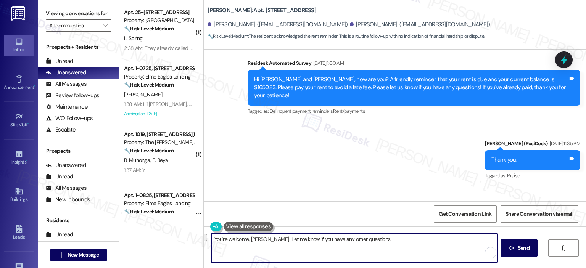
click at [261, 235] on textarea "You're welcome, [PERSON_NAME]! Let me know if you have any other questions!" at bounding box center [355, 248] width 286 height 29
click at [371, 240] on textarea "You're welcome, [PERSON_NAME]! Let me know if you have any other questions!" at bounding box center [355, 248] width 286 height 29
paste textarea "In the meantime, if you have any other questions or concerns, don’t hesitate to…"
drag, startPoint x: 362, startPoint y: 239, endPoint x: 263, endPoint y: 239, distance: 99.3
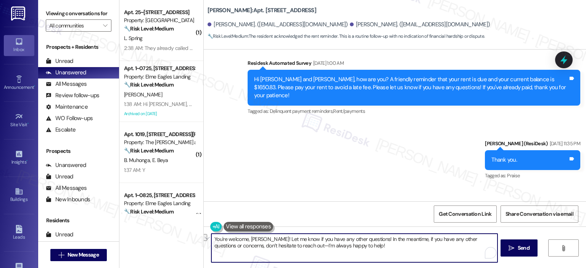
click at [263, 239] on textarea "You're welcome, [PERSON_NAME]! Let me know if you have any other questions! In …" at bounding box center [355, 248] width 286 height 29
click at [461, 239] on textarea "You're welcome, [PERSON_NAME]! In the meantime, if you have any other questions…" at bounding box center [355, 248] width 286 height 29
click at [363, 246] on textarea "You're welcome, [PERSON_NAME]! In the meantime, if you have any other questions…" at bounding box center [355, 248] width 286 height 29
click at [447, 247] on textarea "You're welcome, [PERSON_NAME]! In the meantime, if you have any other questions…" at bounding box center [355, 248] width 286 height 29
type textarea "You're welcome, [PERSON_NAME]! In the meantime, if you have any other questions…"
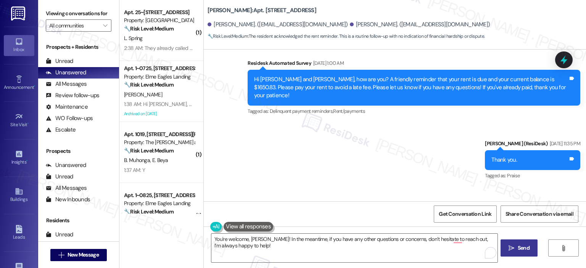
click at [529, 247] on span "Send" at bounding box center [524, 248] width 12 height 8
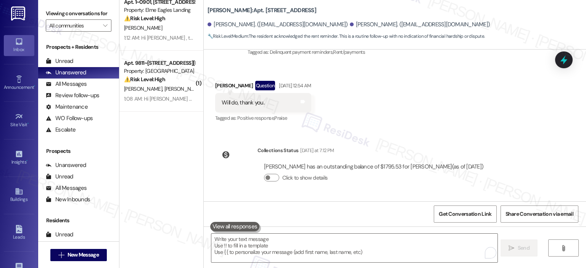
scroll to position [2718, 0]
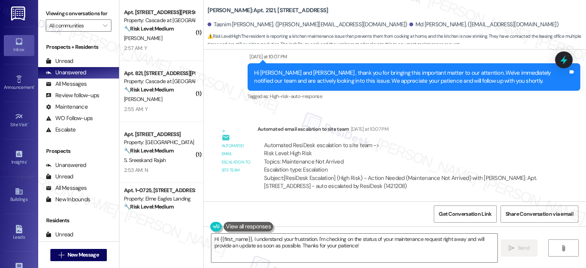
scroll to position [1386, 0]
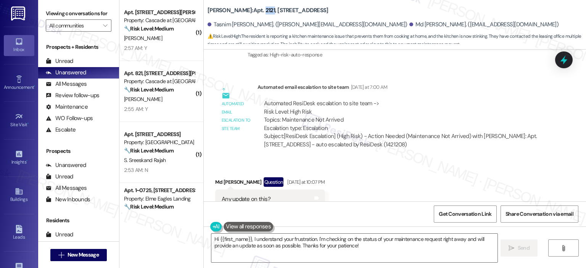
drag, startPoint x: 262, startPoint y: 9, endPoint x: 253, endPoint y: 10, distance: 9.3
click at [253, 10] on b "Elme Marietta: Apt. 2121, 1113 Powers Ferry Place SE" at bounding box center [268, 10] width 121 height 8
copy b "2121"
click at [253, 6] on b "Elme Marietta: Apt. 2121, 1113 Powers Ferry Place SE" at bounding box center [268, 10] width 121 height 8
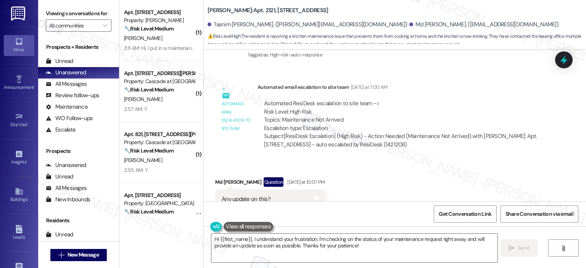
scroll to position [1576, 0]
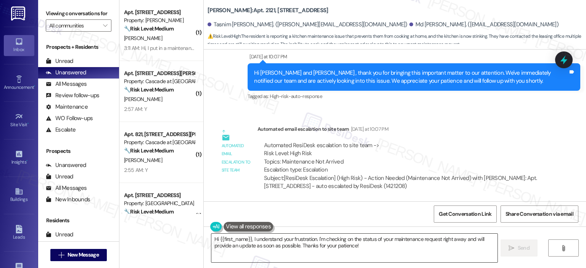
click at [316, 241] on textarea "Hi {{first_name}}, I understand your frustration. I'm checking on the status of…" at bounding box center [355, 248] width 286 height 29
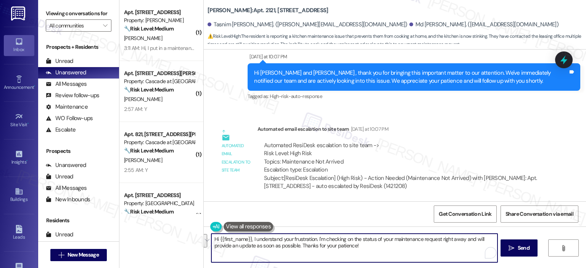
drag, startPoint x: 359, startPoint y: 249, endPoint x: 210, endPoint y: 237, distance: 149.3
click at [212, 237] on textarea "Hi {{first_name}}, I understand your frustration. I'm checking on the status of…" at bounding box center [355, 248] width 286 height 29
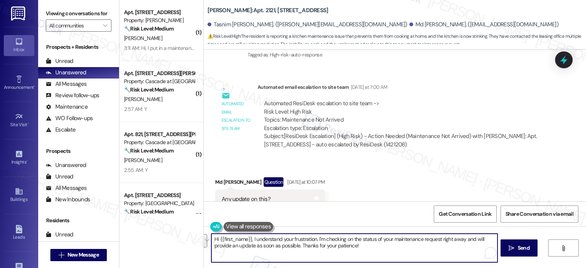
click at [280, 242] on textarea "Hi {{first_name}}, I understand your frustration. I'm checking on the status of…" at bounding box center [355, 248] width 286 height 29
click at [250, 239] on textarea "Hi {{first_name}}, I understand your frustration. I'm checking on the status of…" at bounding box center [355, 248] width 286 height 29
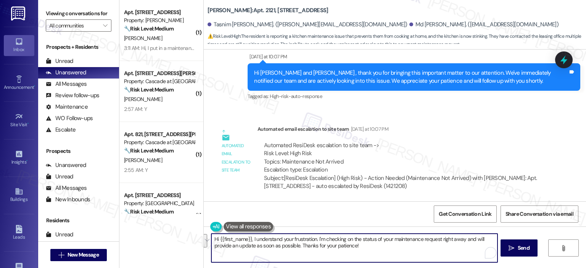
drag, startPoint x: 355, startPoint y: 248, endPoint x: 313, endPoint y: 238, distance: 43.2
click at [313, 238] on textarea "Hi {{first_name}}, I understand your frustration. I'm checking on the status of…" at bounding box center [355, 248] width 286 height 29
drag, startPoint x: 394, startPoint y: 238, endPoint x: 341, endPoint y: 238, distance: 52.3
click at [341, 238] on textarea "Hi {{first_name}}, I understand your frustration about your maintenance request" at bounding box center [355, 248] width 286 height 29
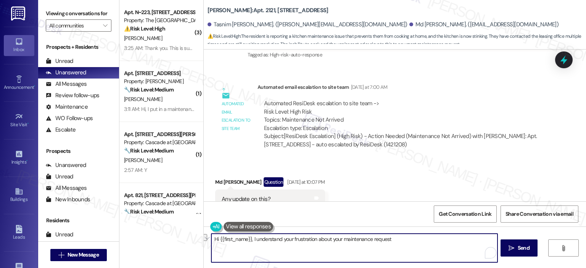
scroll to position [1195, 0]
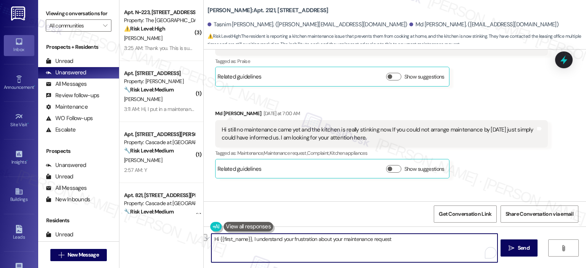
click at [388, 240] on textarea "Hi {{first_name}}, I understand your frustration about your maintenance request" at bounding box center [355, 248] width 286 height 29
drag, startPoint x: 388, startPoint y: 240, endPoint x: 342, endPoint y: 241, distance: 45.8
click at [342, 241] on textarea "Hi {{first_name}}, I understand your frustration about your maintenance request" at bounding box center [355, 248] width 286 height 29
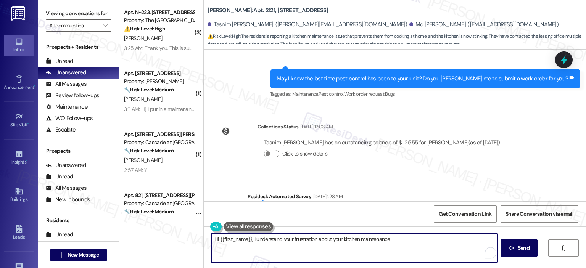
scroll to position [813, 0]
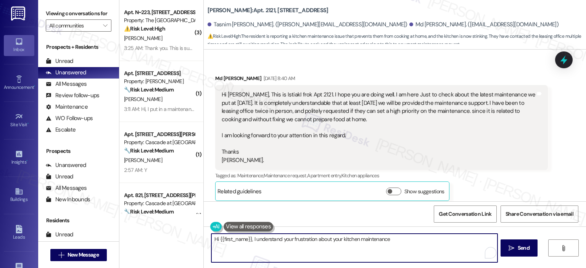
drag, startPoint x: 391, startPoint y: 239, endPoint x: 359, endPoint y: 241, distance: 32.1
click at [359, 241] on textarea "Hi {{first_name}}, I understand your frustration about your kitchen maintenance" at bounding box center [355, 248] width 286 height 29
click at [354, 241] on textarea "Hi {{first_name}}, I understand your frustration about your kitchen issue" at bounding box center [355, 248] width 286 height 29
click at [414, 241] on textarea "Hi {{first_name}}, I understand your frustration about your kitchen maintenance…" at bounding box center [355, 248] width 286 height 29
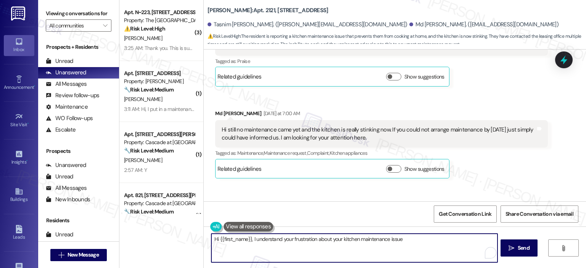
scroll to position [1576, 0]
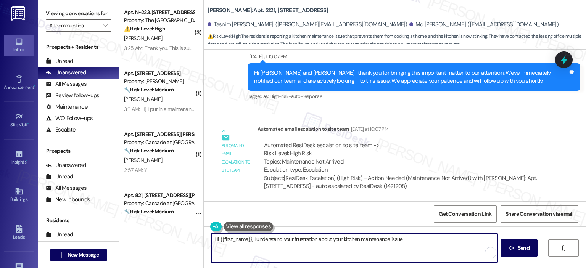
click at [403, 239] on textarea "Hi {{first_name}}, I understand your frustration about your kitchen maintenance…" at bounding box center [355, 248] width 286 height 29
click at [249, 241] on textarea "Hi {{first_name}}, I understand your frustration about your kitchen maintenance…" at bounding box center [355, 248] width 286 height 29
drag, startPoint x: 215, startPoint y: 241, endPoint x: 194, endPoint y: 239, distance: 21.1
click at [194, 239] on div "( 3 ) Apt. N~223, 1850 Columbia Pike Property: The Wellington ⚠️ Risk Level: Hi…" at bounding box center [353, 134] width 467 height 268
click at [468, 240] on textarea "Thank you for reaching out {{first_name}}, I understand your frustration about …" at bounding box center [355, 248] width 286 height 29
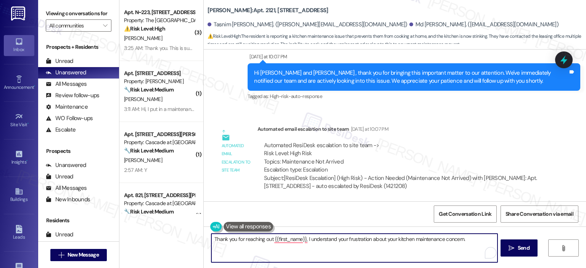
click at [304, 240] on textarea "Thank you for reaching out {{first_name}}, I understand your frustration about …" at bounding box center [355, 248] width 286 height 29
click at [470, 240] on textarea "Thank you for reaching out {{first_name}}. I understand your frustration about …" at bounding box center [355, 248] width 286 height 29
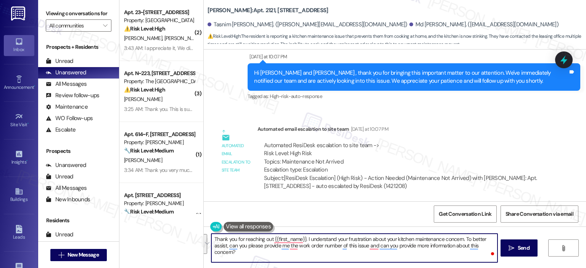
click at [310, 258] on textarea "Thank you for reaching out {{first_name}}. I understand your frustration about …" at bounding box center [355, 248] width 286 height 29
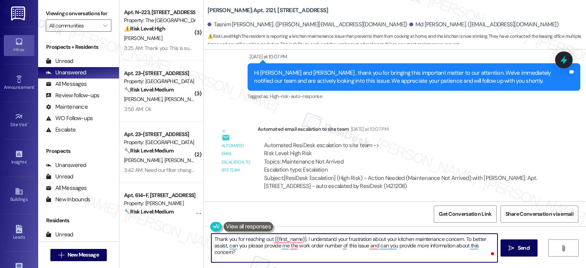
click at [248, 247] on textarea "Thank you for reaching out {{first_name}}. I understand your frustration about …" at bounding box center [355, 248] width 286 height 29
paste textarea ", {{first_name}}. I completely understand your frustration regarding the kitche…"
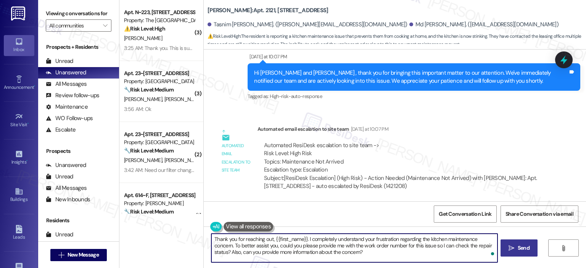
type textarea "Thank you for reaching out, {{first_name}}. I completely understand your frustr…"
click at [513, 247] on icon "" at bounding box center [512, 249] width 6 height 6
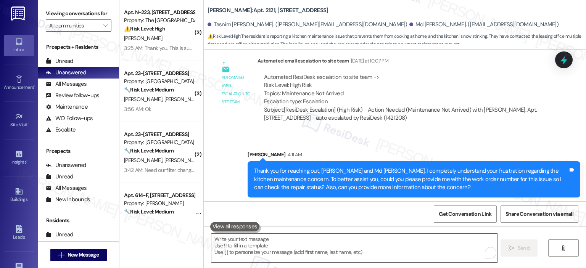
scroll to position [1646, 0]
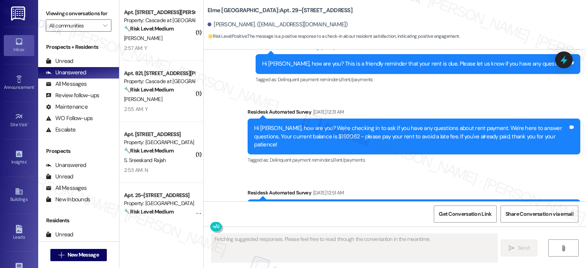
scroll to position [1420, 0]
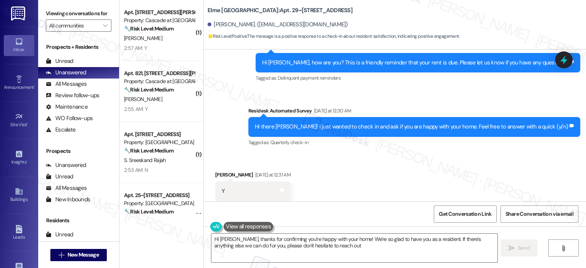
type textarea "Hi [PERSON_NAME], thanks for confirming you're happy with your home! We're so g…"
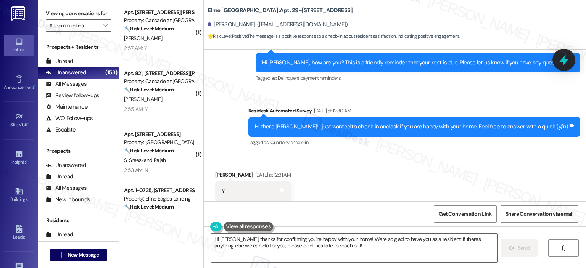
click at [562, 60] on icon at bounding box center [564, 60] width 9 height 12
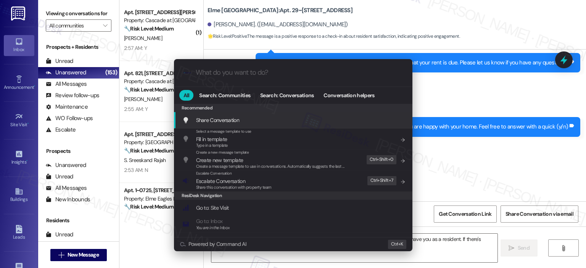
click at [236, 76] on input "What do you want to do?" at bounding box center [299, 73] width 207 height 8
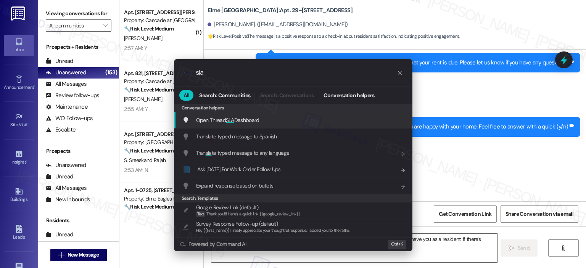
type input "sla"
click at [243, 116] on span "Open Thread SLA Dashboard" at bounding box center [227, 120] width 63 height 8
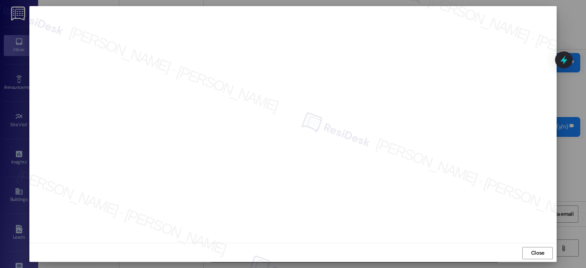
scroll to position [5, 0]
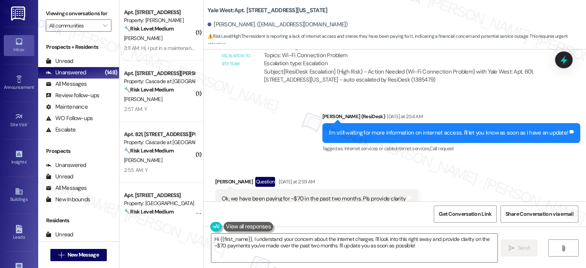
scroll to position [656, 0]
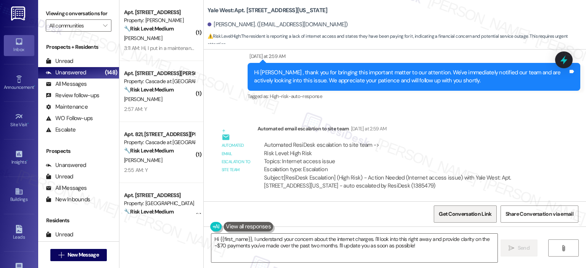
click at [457, 213] on span "Get Conversation Link" at bounding box center [465, 214] width 53 height 8
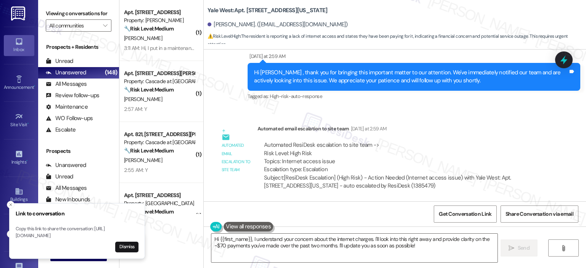
drag, startPoint x: 16, startPoint y: 229, endPoint x: 116, endPoint y: 237, distance: 100.3
click at [116, 237] on p "Copy this link to share the conversation: [URL][DOMAIN_NAME]" at bounding box center [77, 232] width 123 height 13
copy p "[URL][DOMAIN_NAME]"
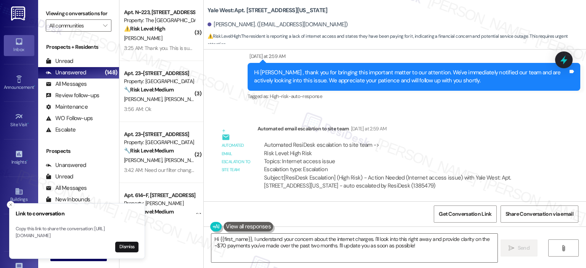
click at [118, 233] on p "Copy this link to share the conversation: https://www.theresidesk.com/text/insi…" at bounding box center [77, 232] width 123 height 13
drag, startPoint x: 15, startPoint y: 230, endPoint x: 42, endPoint y: 230, distance: 26.7
click at [42, 230] on li "Link to conversation Copy this link to share the conversation: https://www.ther…" at bounding box center [83, 232] width 136 height 56
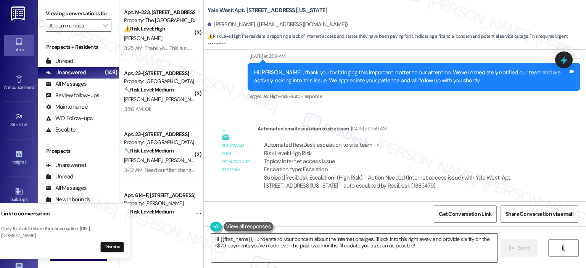
drag, startPoint x: 111, startPoint y: 235, endPoint x: 97, endPoint y: 230, distance: 15.2
click at [97, 230] on p "Copy this link to share the conversation: https://www.theresidesk.com/text/insi…" at bounding box center [62, 232] width 123 height 13
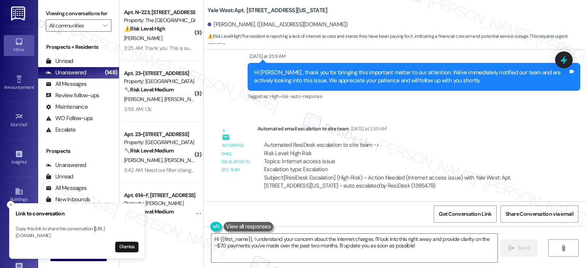
click at [18, 229] on p "Copy this link to share the conversation: https://www.theresidesk.com/text/insi…" at bounding box center [77, 232] width 123 height 13
click at [19, 229] on p "Copy this link to share the conversation: https://www.theresidesk.com/text/insi…" at bounding box center [77, 232] width 123 height 13
drag, startPoint x: 16, startPoint y: 229, endPoint x: 23, endPoint y: 229, distance: 6.9
click at [23, 229] on p "Copy this link to share the conversation: https://www.theresidesk.com/text/insi…" at bounding box center [79, 232] width 123 height 13
drag, startPoint x: 17, startPoint y: 229, endPoint x: 115, endPoint y: 237, distance: 98.4
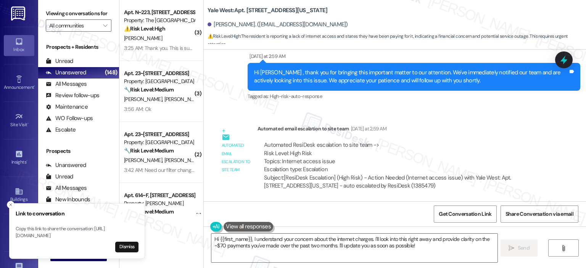
click at [115, 237] on p "Copy this link to share the conversation: https://www.theresidesk.com/text/insi…" at bounding box center [77, 232] width 123 height 13
copy p "https://www.theresidesk.com/text/insights-conversations/1385479/share-conversat…"
click at [386, 244] on textarea "Hi {{first_name}}, I understand your concern about the internet charges. I'll l…" at bounding box center [355, 248] width 286 height 29
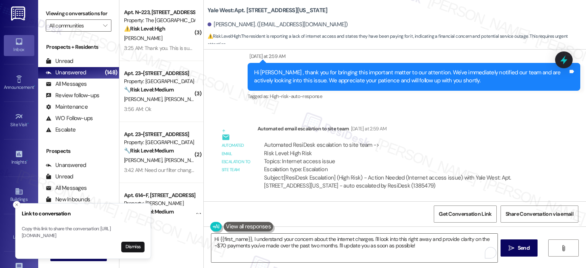
drag, startPoint x: 15, startPoint y: 229, endPoint x: 58, endPoint y: 230, distance: 43.2
click at [58, 230] on li "Link to conversation Copy this link to share the conversation: https://www.ther…" at bounding box center [83, 232] width 136 height 56
drag, startPoint x: 16, startPoint y: 229, endPoint x: 116, endPoint y: 236, distance: 100.3
click at [116, 236] on p "Copy this link to share the conversation: https://www.theresidesk.com/text/insi…" at bounding box center [77, 232] width 123 height 13
copy p "https://www.theresidesk.com/text/insights-conversations/1385479/share-conversat…"
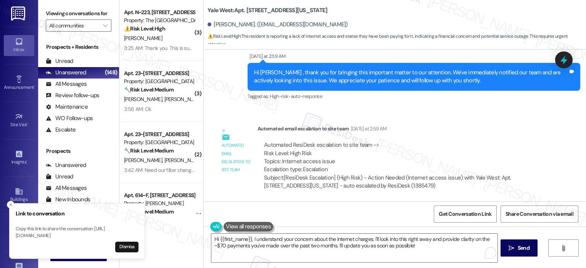
copy p "https://www.theresidesk.com/text/insights-conversations/1385479/share-conversat…"
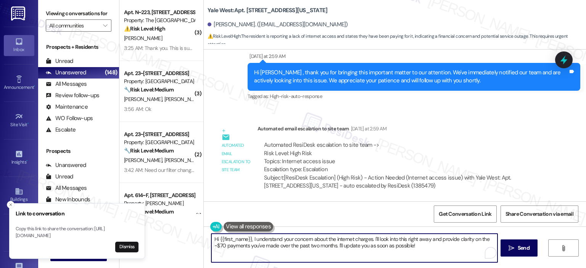
click at [352, 250] on textarea "Hi {{first_name}}, I understand your concern about the internet charges. I'll l…" at bounding box center [355, 248] width 286 height 29
click at [376, 248] on textarea "Hi {{first_name}}, I understand your concern about the internet charges. I'll l…" at bounding box center [355, 248] width 286 height 29
drag, startPoint x: 421, startPoint y: 247, endPoint x: 392, endPoint y: 246, distance: 29.1
click at [411, 246] on textarea "Hi {{first_name}}, I understand your concern about the internet charges. I'll l…" at bounding box center [355, 248] width 286 height 29
drag, startPoint x: 422, startPoint y: 247, endPoint x: 370, endPoint y: 241, distance: 52.0
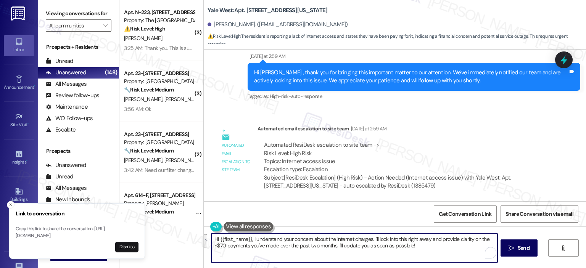
click at [370, 241] on textarea "Hi {{first_name}}, I understand your concern about the internet charges. I'll l…" at bounding box center [355, 248] width 286 height 29
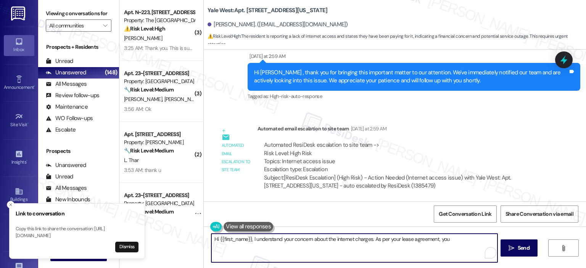
click at [448, 238] on textarea "Hi {{first_name}}, I understand your concern about the internet charges. As per…" at bounding box center [355, 248] width 286 height 29
drag, startPoint x: 454, startPoint y: 241, endPoint x: 436, endPoint y: 241, distance: 18.7
click at [436, 241] on textarea "Hi {{first_name}}, I understand your concern about the internet charges. As per…" at bounding box center [355, 248] width 286 height 29
drag, startPoint x: 451, startPoint y: 239, endPoint x: 444, endPoint y: 238, distance: 6.9
click at [444, 238] on textarea "Hi {{first_name}}, I understand your concern about the internet charges. As per…" at bounding box center [355, 248] width 286 height 29
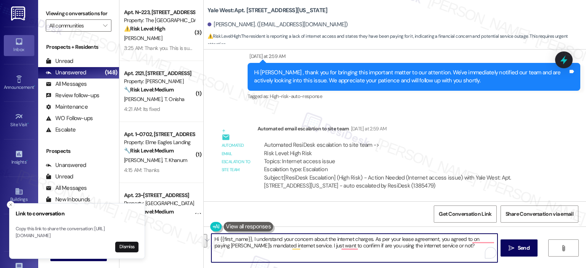
click at [413, 247] on textarea "Hi {{first_name}}, I understand your concern about the internet charges. As per…" at bounding box center [355, 248] width 286 height 29
click at [241, 255] on textarea "Hi {{first_name}}, I understand your concern about the internet charges. As per…" at bounding box center [355, 248] width 286 height 29
paste textarea "i {{first_name}}, I completely understand your concern about the internet charg…"
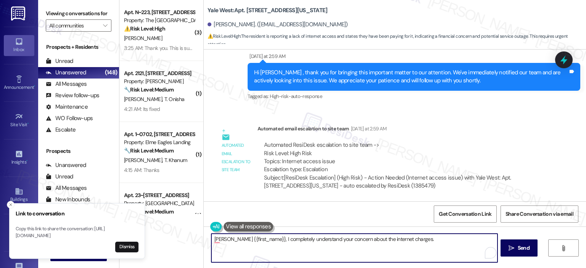
paste textarea "I have raised your question about your internet to our site team, and I will ge…"
click at [233, 241] on textarea "Hii {{first_name}}, I completely understand your concern about the internet cha…" at bounding box center [355, 248] width 286 height 29
paste textarea "name}}, I completely understand your concern about the internet charges. I have…"
click at [213, 236] on textarea "Hii {{first_name}}, I completely understand your concern about the internet cha…" at bounding box center [355, 248] width 286 height 29
click at [320, 249] on textarea "Hi {{first_name}}, I completely understand your concern about the internet char…" at bounding box center [355, 248] width 286 height 29
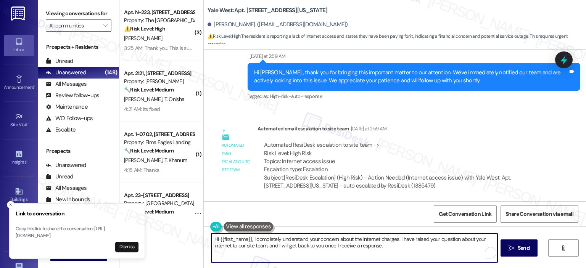
click at [389, 246] on textarea "Hi {{first_name}}, I completely understand your concern about the internet char…" at bounding box center [355, 248] width 286 height 29
type textarea "Hi {{first_name}}, I completely understand your concern about the internet char…"
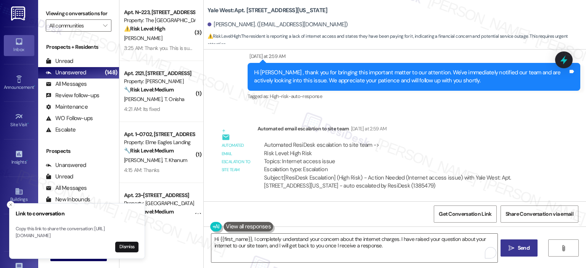
click at [512, 247] on icon "" at bounding box center [512, 249] width 6 height 6
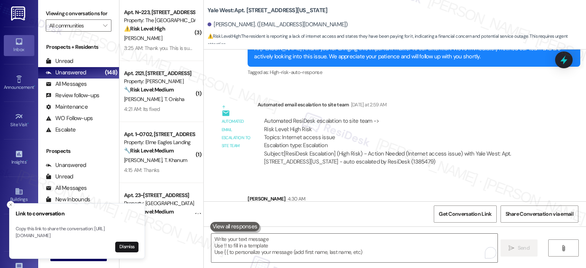
scroll to position [717, 0]
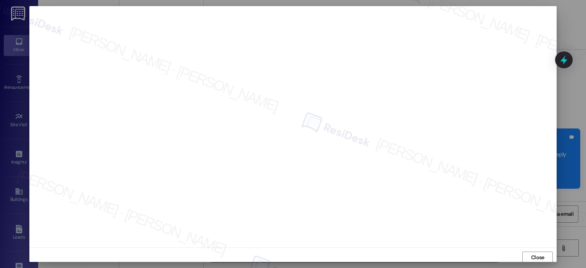
scroll to position [5, 0]
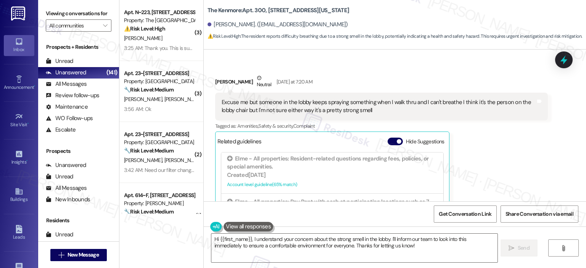
scroll to position [17195, 0]
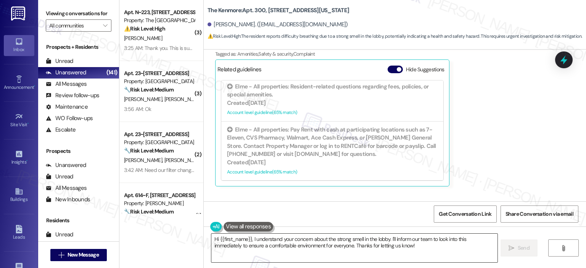
click at [279, 244] on textarea "Hi {{first_name}}, I understand your concern about the strong smell in the lobb…" at bounding box center [355, 248] width 286 height 29
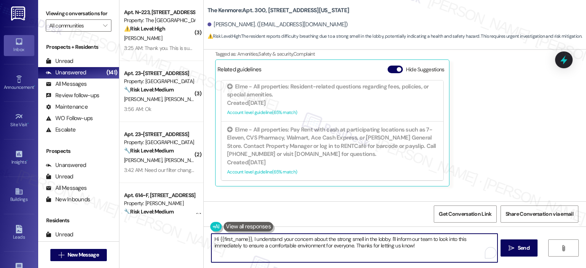
click at [389, 236] on textarea "Hi {{first_name}}, I understand your concern about the strong smell in the lobb…" at bounding box center [355, 248] width 286 height 29
drag, startPoint x: 226, startPoint y: 257, endPoint x: 224, endPoint y: 245, distance: 12.4
click at [224, 245] on textarea "Hi {{first_name}}, I understand your concern about the strong smell in the lobb…" at bounding box center [355, 248] width 286 height 29
type textarea "Hi {{first_name}}, I understand your concern about the strong smell in the lobb…"
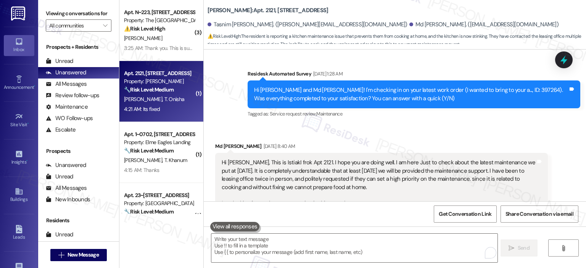
scroll to position [554, 0]
